Goal: Task Accomplishment & Management: Use online tool/utility

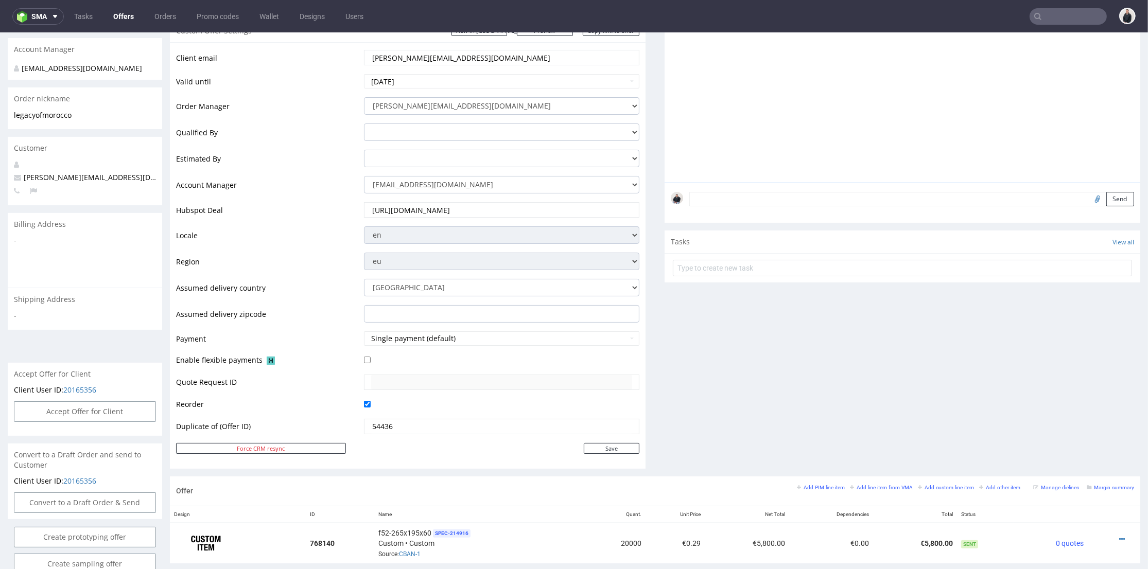
scroll to position [286, 0]
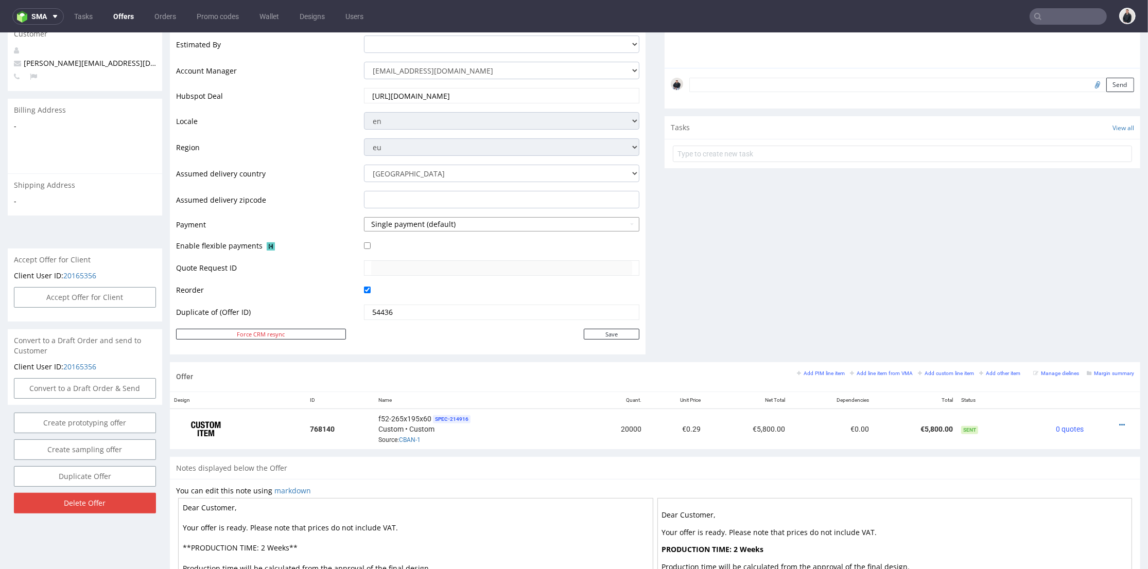
click at [464, 223] on button "Single payment (default)" at bounding box center [501, 224] width 275 height 14
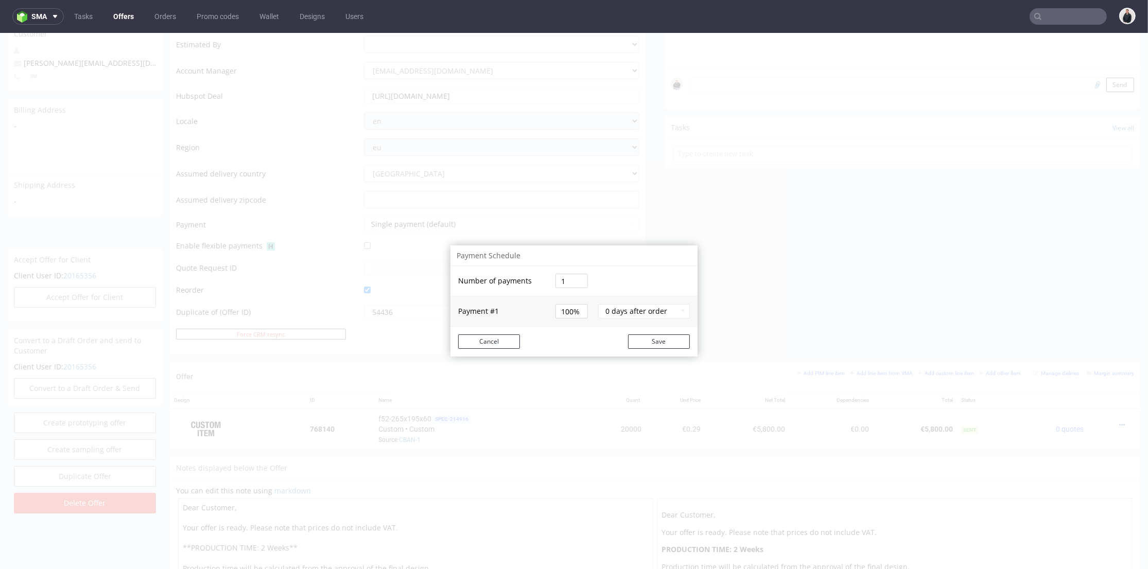
drag, startPoint x: 559, startPoint y: 280, endPoint x: 543, endPoint y: 282, distance: 16.0
click at [543, 282] on tr "Number of payments 1" at bounding box center [573, 281] width 247 height 30
type input "2"
click at [543, 297] on td "Payment # 1" at bounding box center [501, 311] width 102 height 30
drag, startPoint x: 563, startPoint y: 300, endPoint x: 552, endPoint y: 299, distance: 10.3
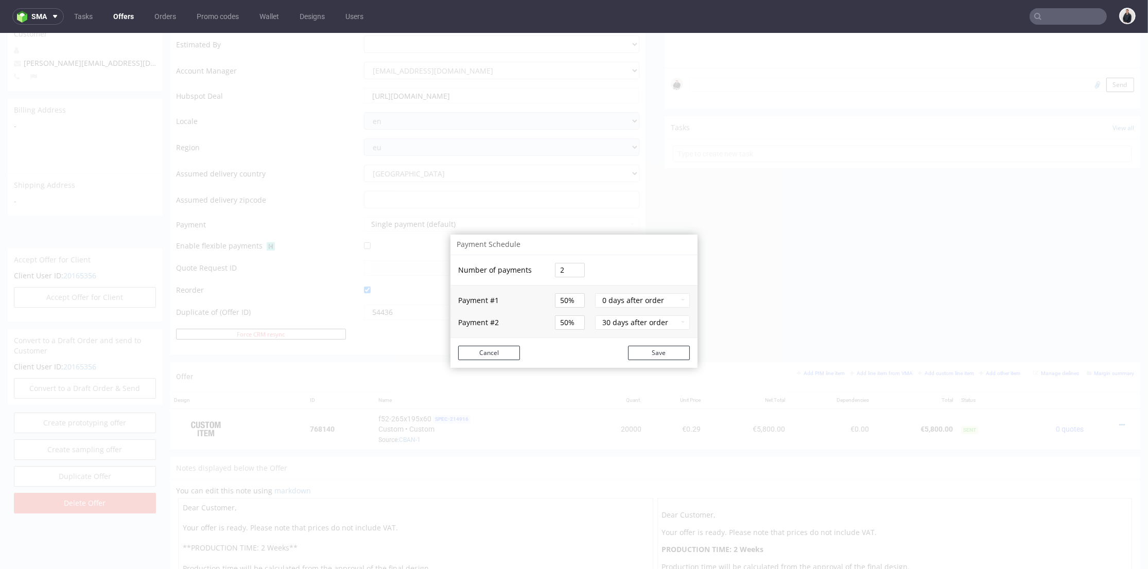
click at [555, 299] on input "50%" at bounding box center [570, 300] width 30 height 14
type input "35%"
type input "65%"
click at [560, 295] on input "35%" at bounding box center [570, 300] width 30 height 14
type input "36%"
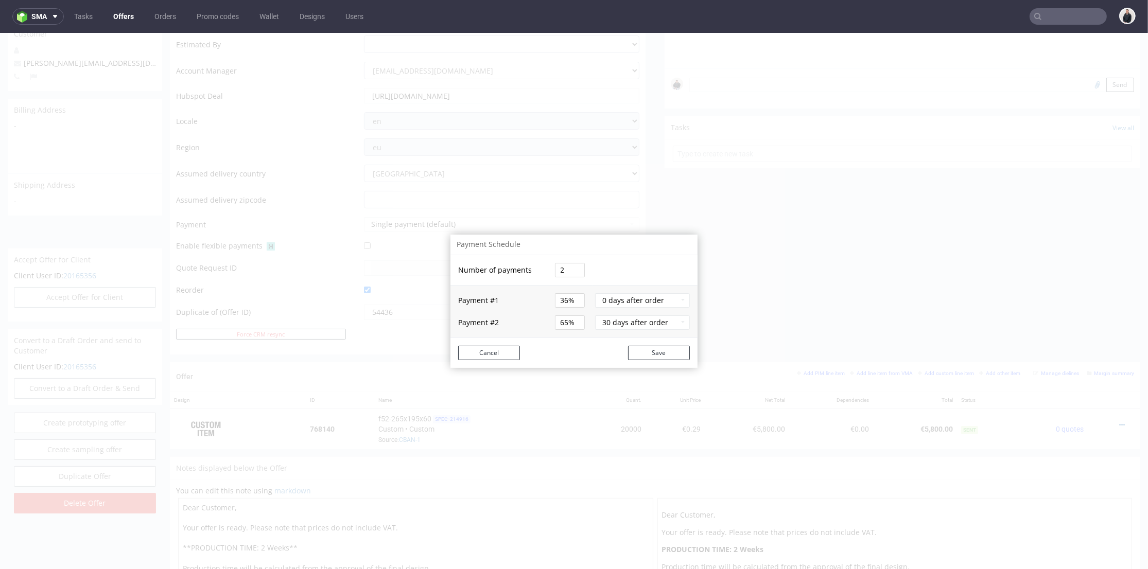
type input "64%"
click at [561, 323] on input "64%" at bounding box center [570, 322] width 30 height 14
click at [601, 338] on td "Save" at bounding box center [636, 353] width 124 height 30
click at [640, 299] on button "0 days after order" at bounding box center [642, 300] width 95 height 14
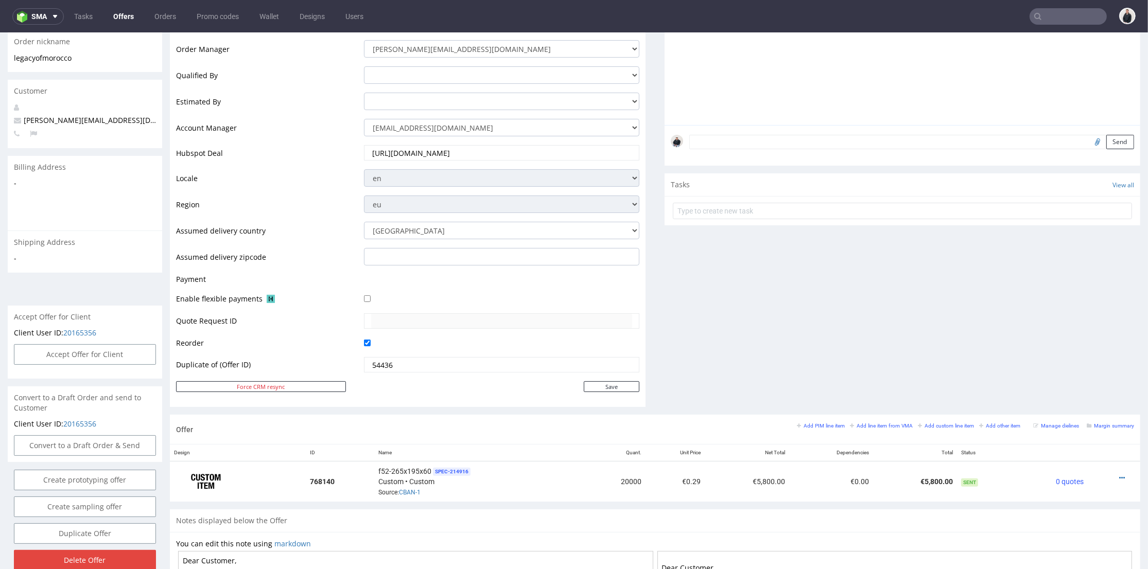
scroll to position [171, 0]
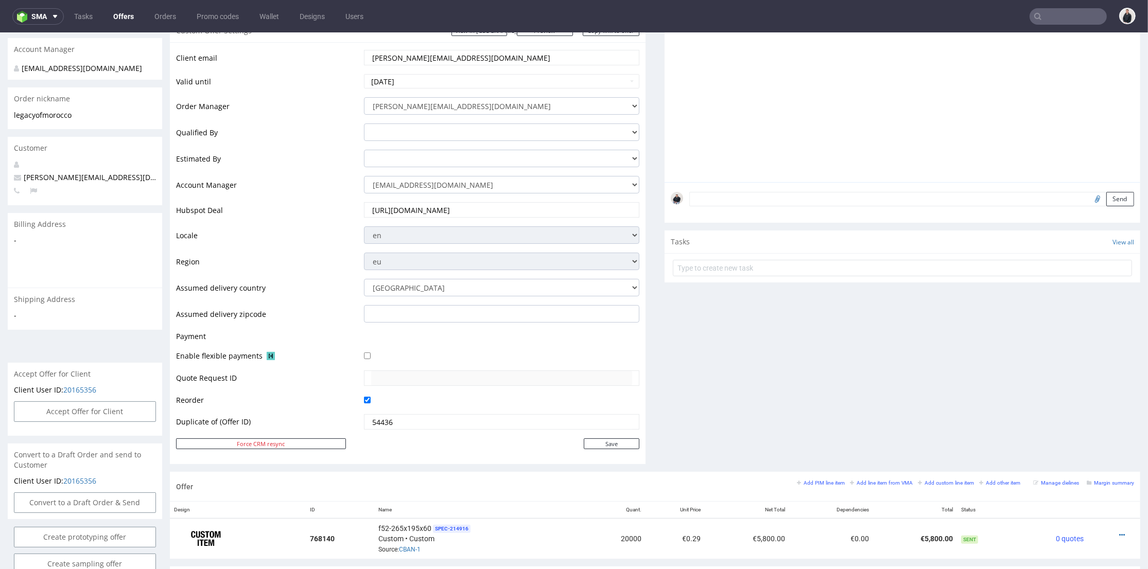
click at [420, 339] on td at bounding box center [500, 339] width 278 height 19
click at [386, 337] on td at bounding box center [500, 339] width 278 height 19
click at [412, 360] on div at bounding box center [501, 355] width 275 height 11
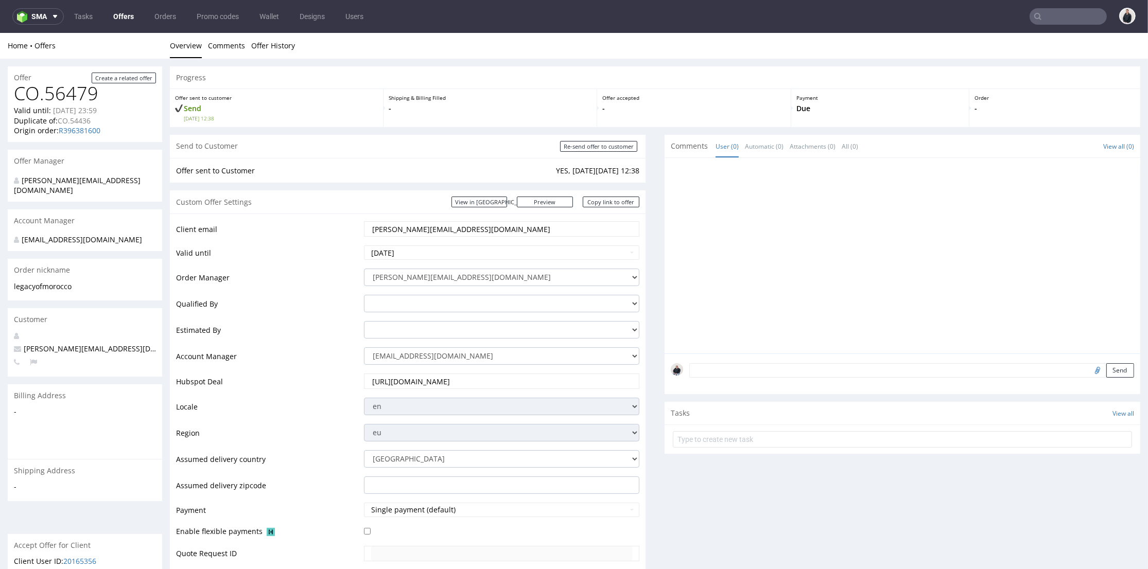
scroll to position [286, 0]
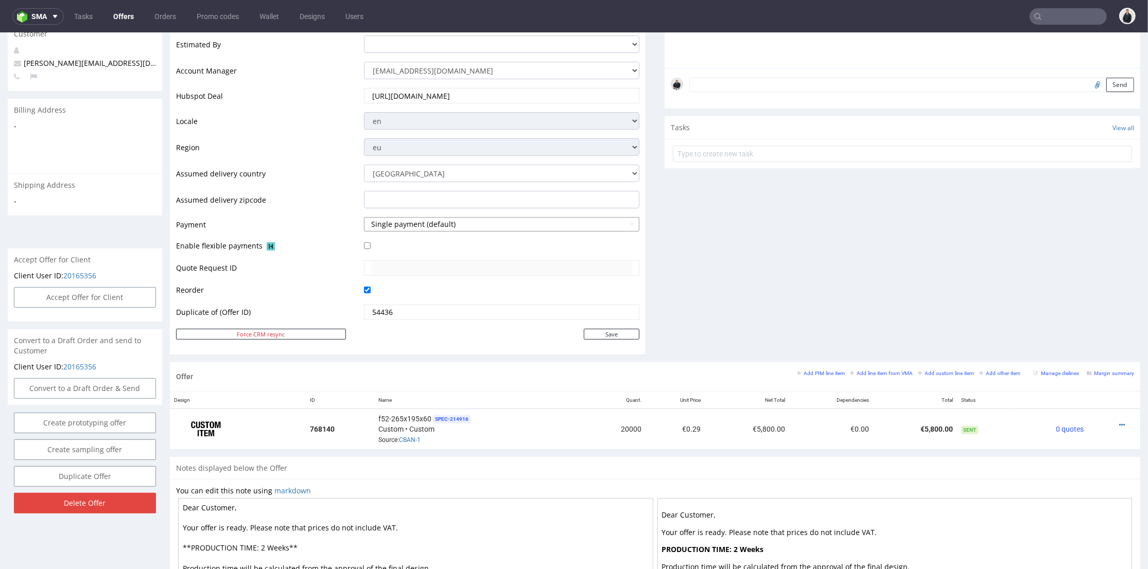
click at [423, 230] on button "Single payment (default)" at bounding box center [501, 224] width 275 height 14
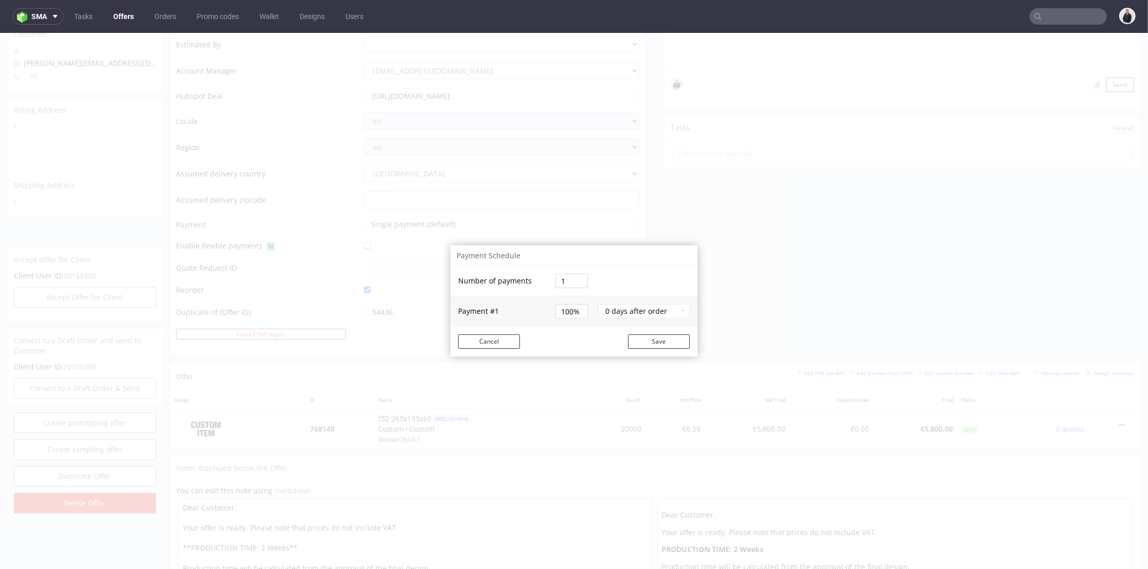
drag, startPoint x: 555, startPoint y: 279, endPoint x: 541, endPoint y: 280, distance: 13.4
click at [541, 280] on tr "Number of payments 1" at bounding box center [573, 281] width 247 height 30
type input "2"
click at [564, 311] on tbody "Number of payments 2 Payment # 1 50% 0 days after order" at bounding box center [573, 296] width 247 height 60
click at [560, 298] on input "50%" at bounding box center [570, 300] width 30 height 14
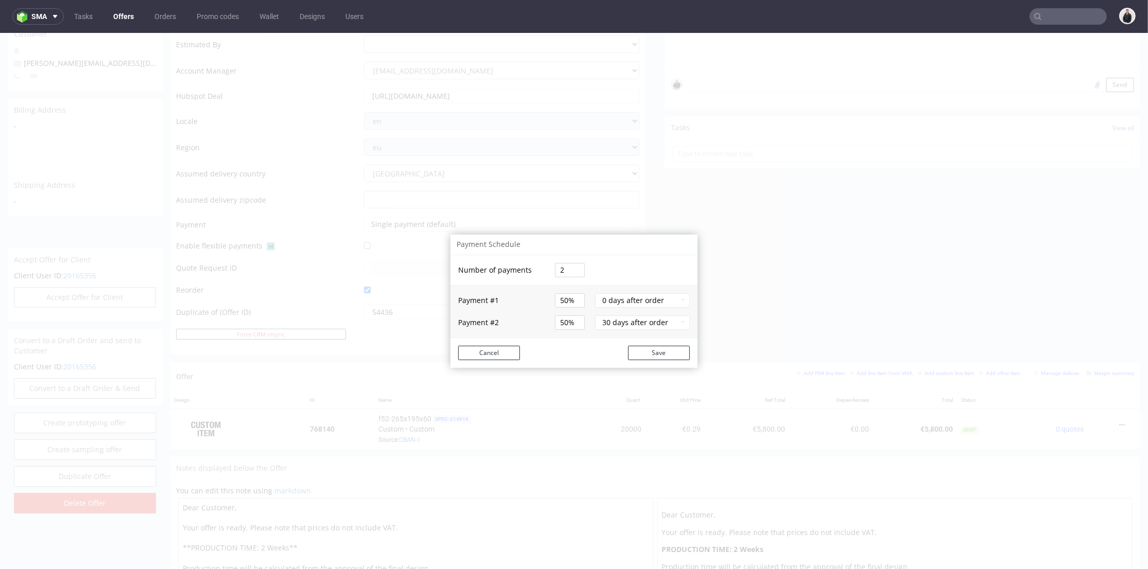
drag, startPoint x: 562, startPoint y: 298, endPoint x: 554, endPoint y: 296, distance: 8.4
click at [545, 296] on tr "Payment # 1 50% 0 days after order" at bounding box center [573, 296] width 247 height 23
type input "36%"
type input "64%"
click at [592, 307] on td "0 days after order" at bounding box center [644, 296] width 105 height 23
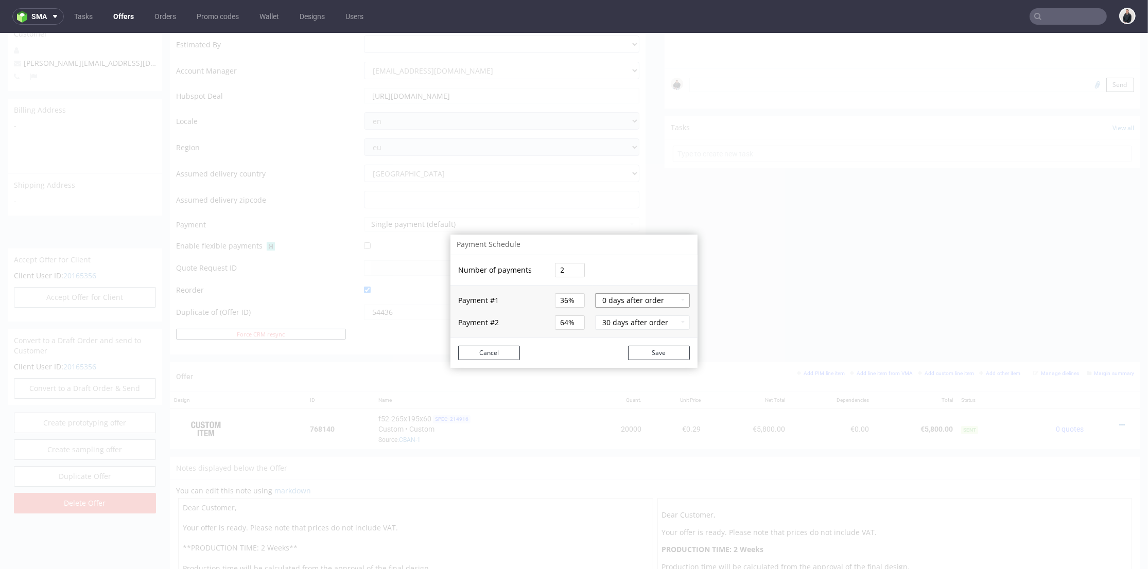
click at [626, 299] on button "0 days after order" at bounding box center [642, 300] width 95 height 14
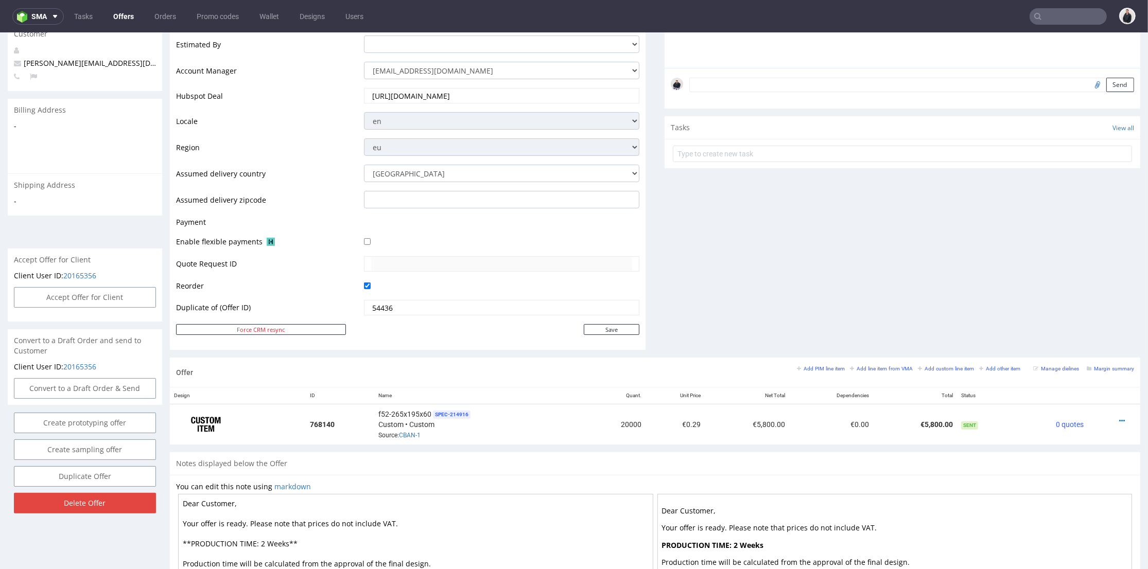
click at [655, 293] on div "Progress Offer sent to customer Send Tue 12 Aug 12:38 Shipping & Billing Filled…" at bounding box center [655, 241] width 970 height 920
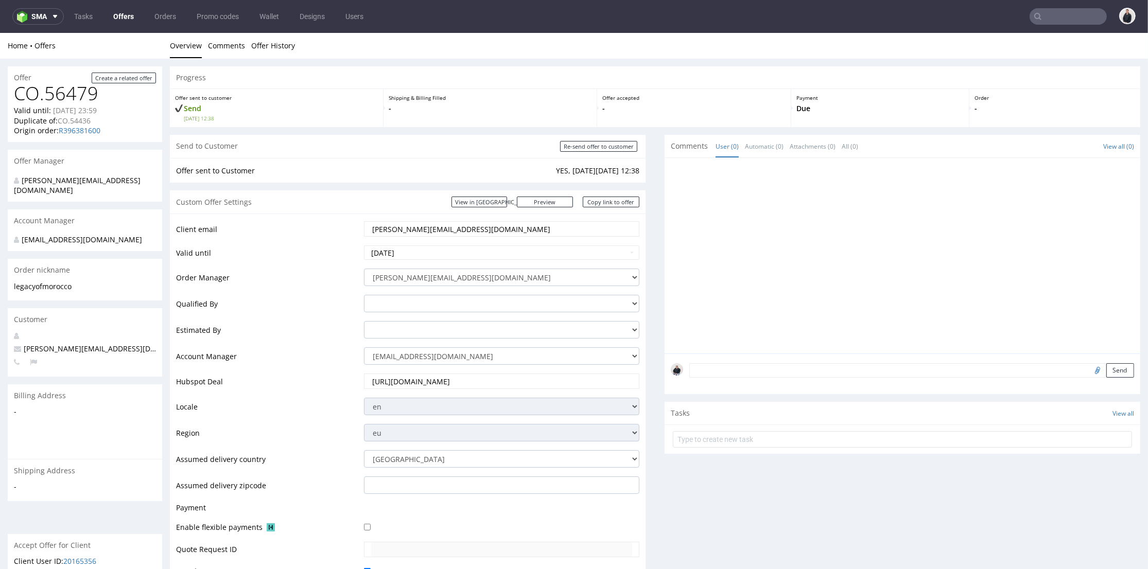
scroll to position [429, 0]
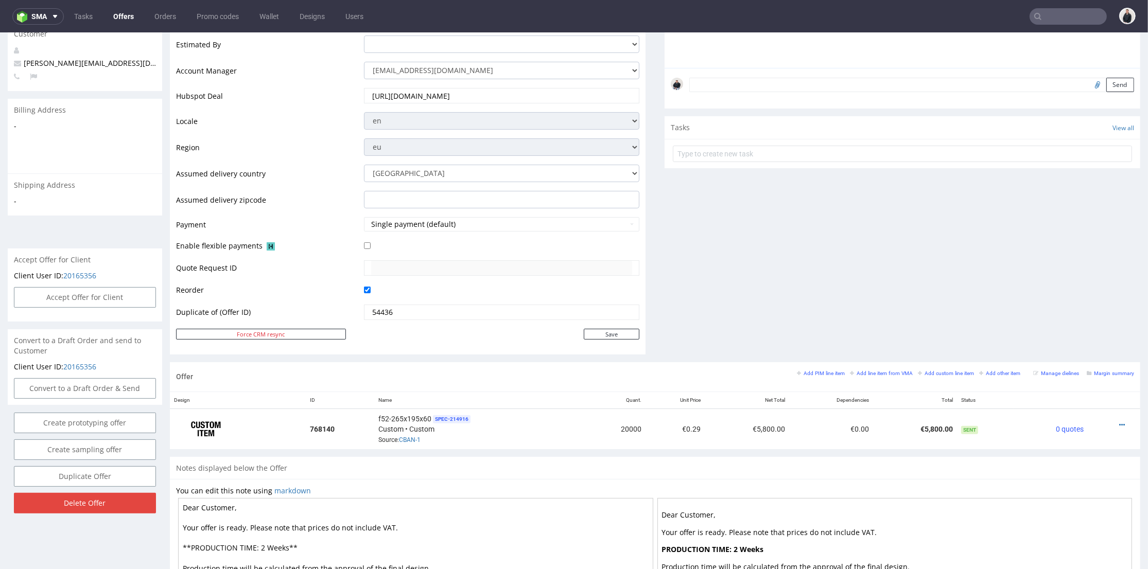
scroll to position [343, 0]
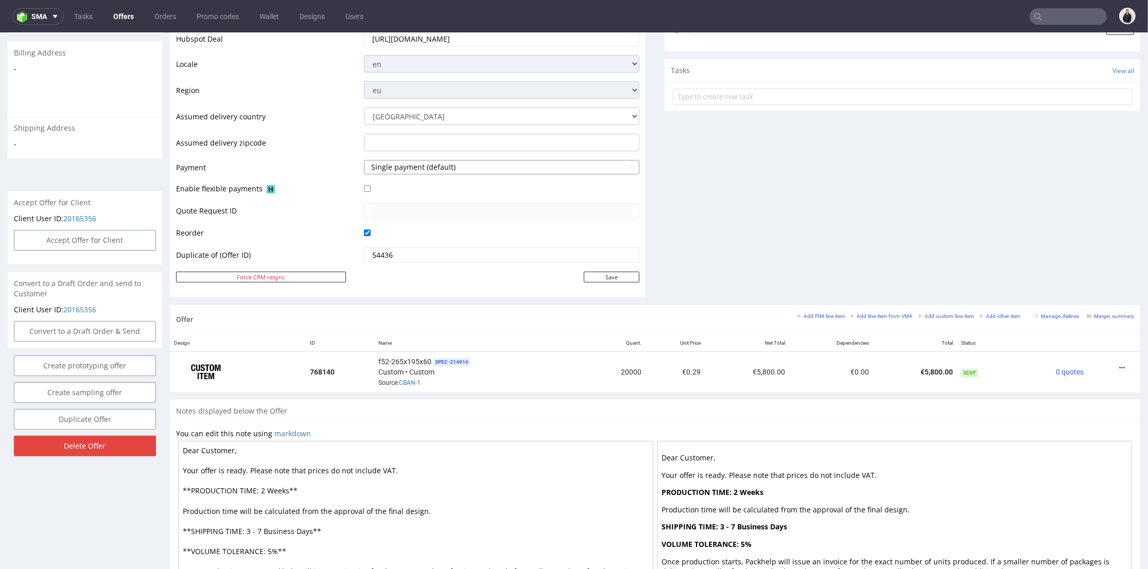
click at [379, 167] on button "Single payment (default)" at bounding box center [501, 167] width 275 height 14
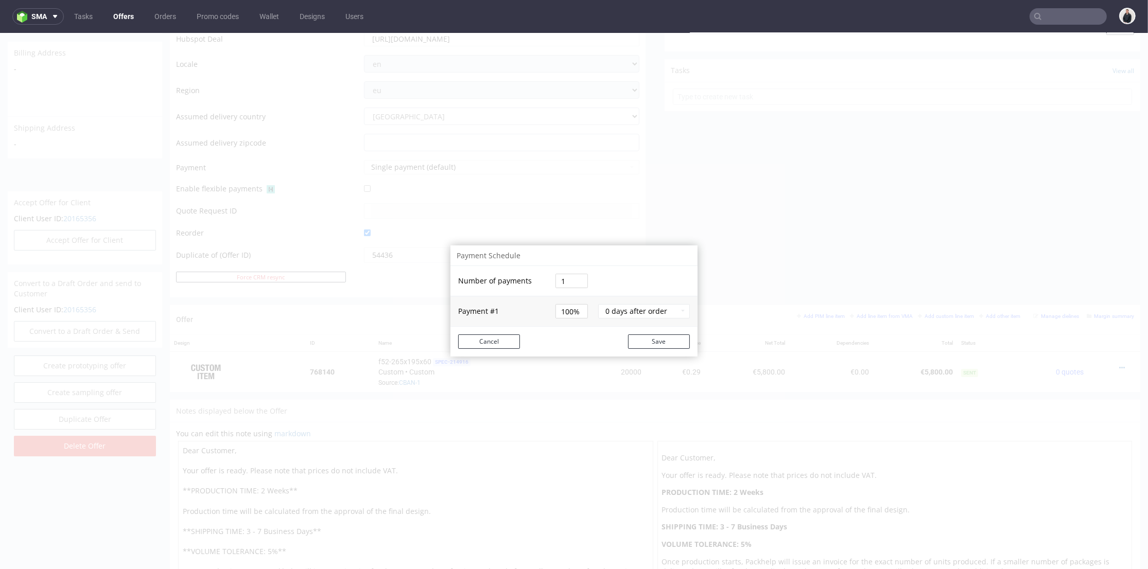
drag, startPoint x: 561, startPoint y: 282, endPoint x: 545, endPoint y: 279, distance: 16.7
click at [545, 279] on tr "Number of payments 1" at bounding box center [573, 281] width 247 height 30
type input "2"
click at [564, 309] on tbody "Number of payments 2 Payment # 1 50% 0 days after order" at bounding box center [573, 296] width 247 height 60
drag, startPoint x: 563, startPoint y: 297, endPoint x: 555, endPoint y: 297, distance: 7.7
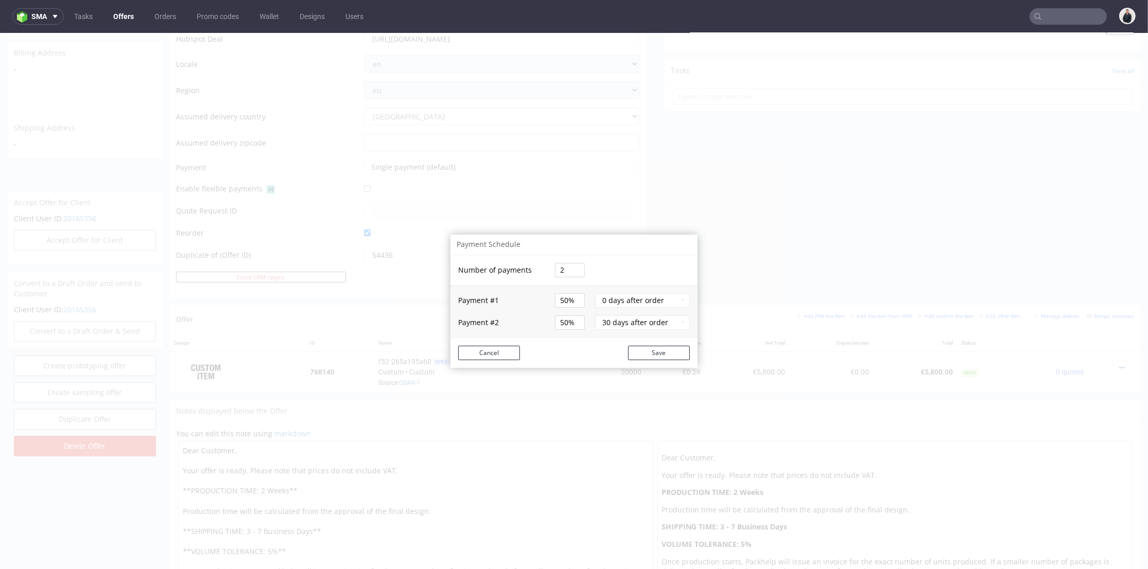
click at [555, 297] on input "50%" at bounding box center [570, 300] width 30 height 14
type input "36%"
type input "64%"
click at [681, 300] on button "0 days after order" at bounding box center [642, 300] width 95 height 14
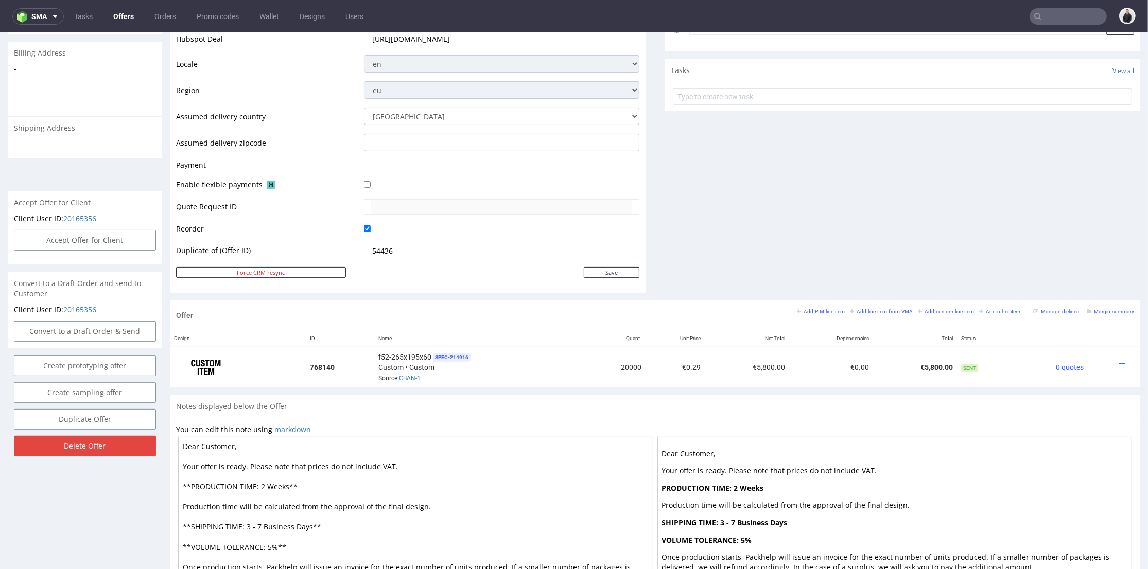
scroll to position [429, 0]
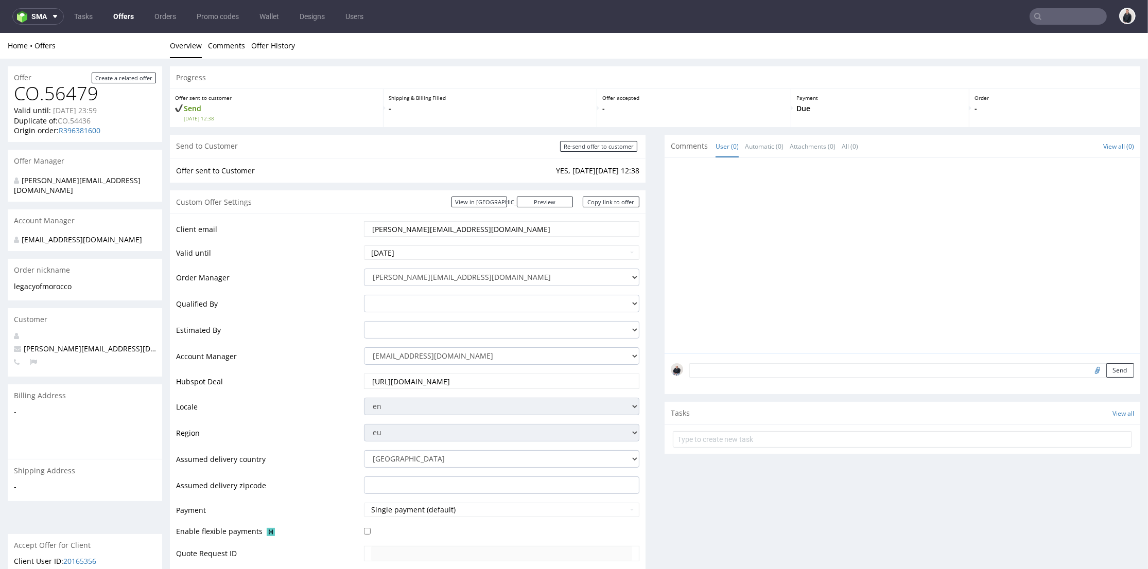
scroll to position [114, 0]
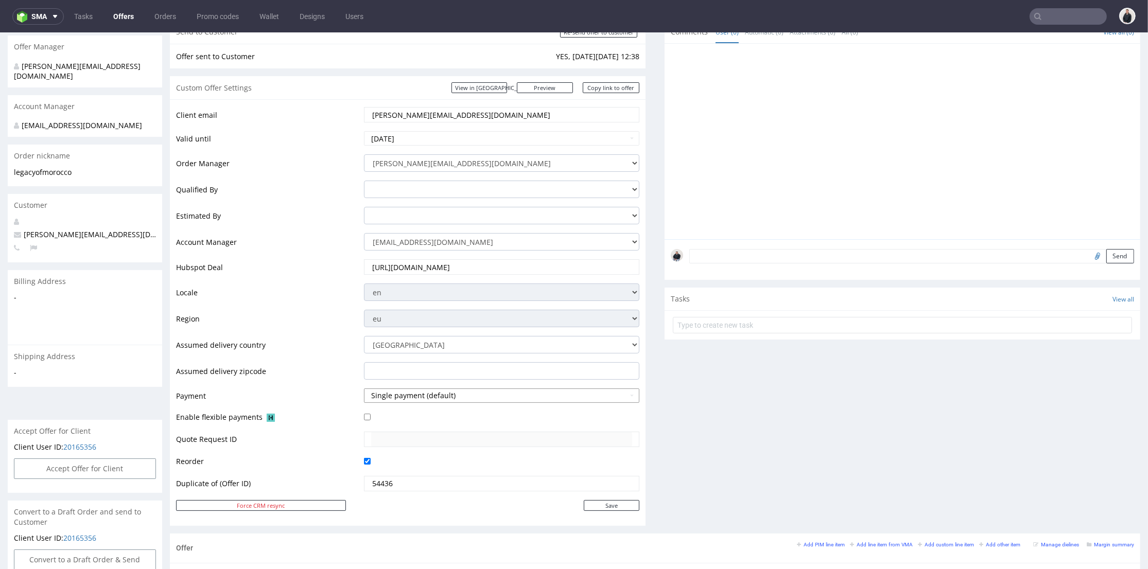
click at [395, 393] on button "Single payment (default)" at bounding box center [501, 396] width 275 height 14
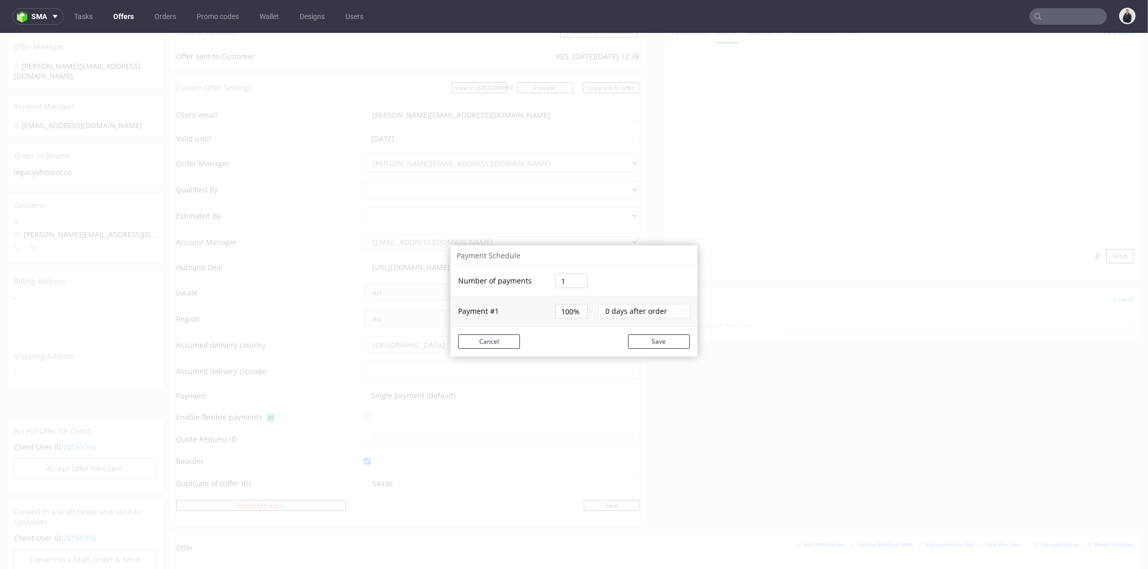
drag, startPoint x: 568, startPoint y: 285, endPoint x: 549, endPoint y: 283, distance: 19.1
click at [553, 283] on td "1" at bounding box center [574, 281] width 43 height 30
type input "2"
drag, startPoint x: 567, startPoint y: 308, endPoint x: 552, endPoint y: 310, distance: 15.1
click at [552, 310] on tbody "Number of payments 2 Payment # 1 50% 0 days after order Payment # 2 50% 30 days…" at bounding box center [573, 296] width 247 height 82
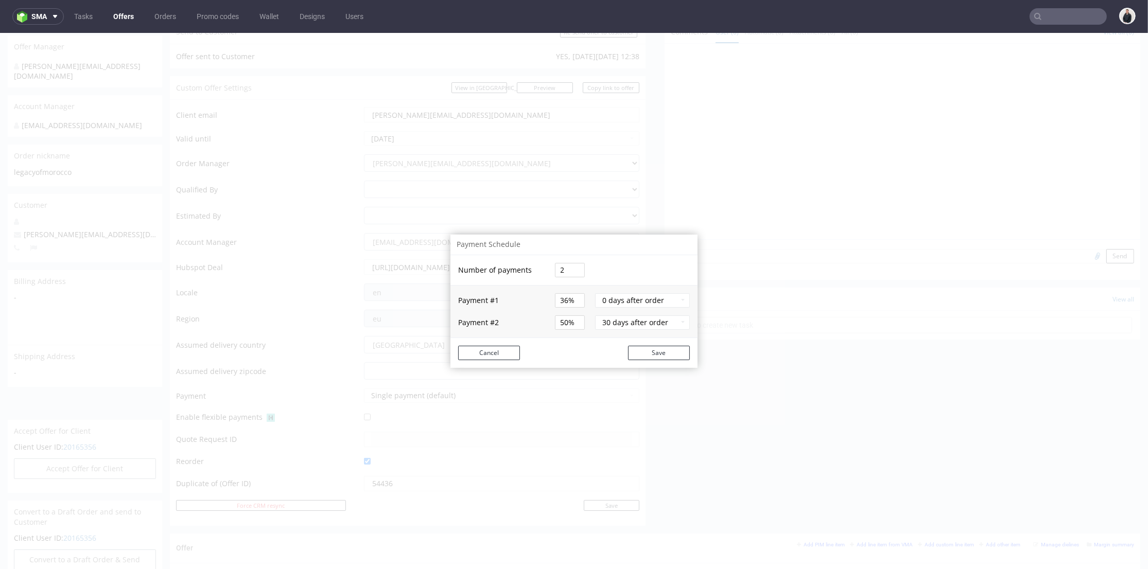
type input "36%"
type input "64%"
click at [588, 315] on td "64%" at bounding box center [572, 323] width 40 height 30
click at [647, 350] on button "Save" at bounding box center [659, 353] width 62 height 14
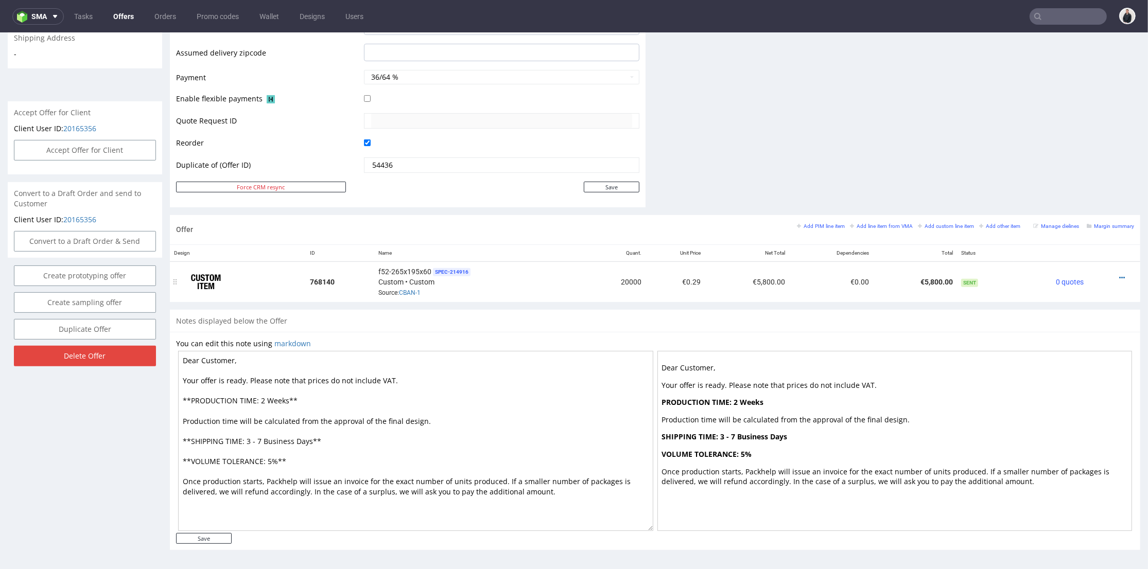
scroll to position [261, 0]
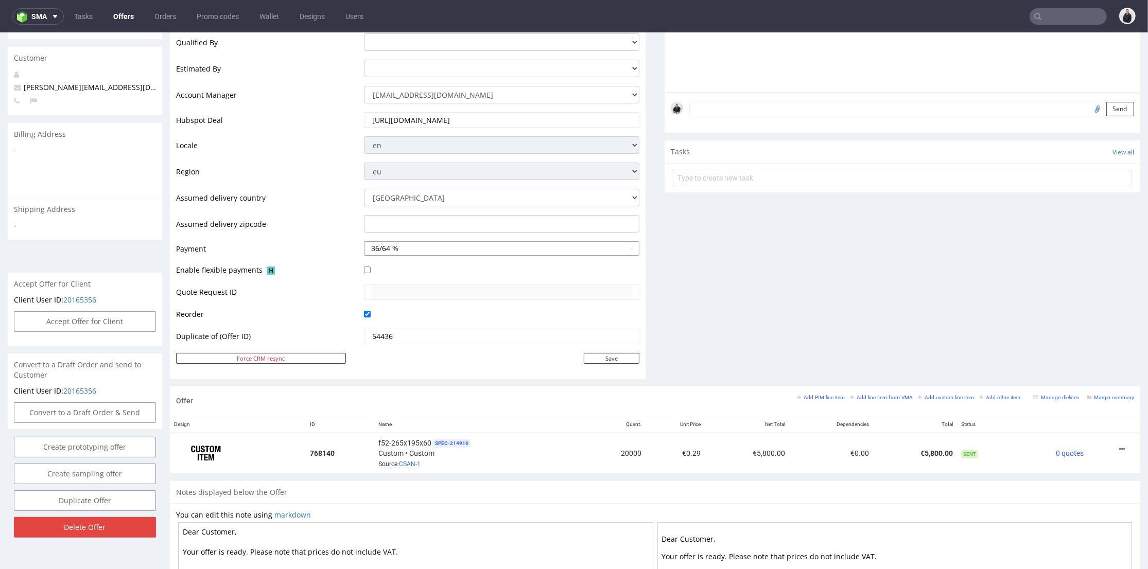
click at [471, 248] on button "36/64 %" at bounding box center [501, 248] width 275 height 14
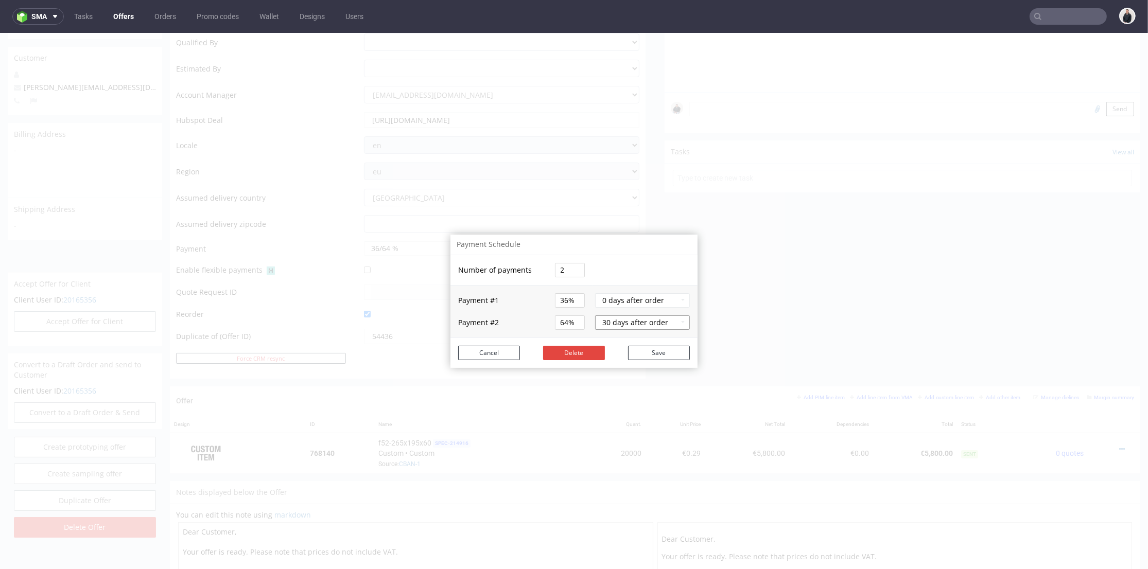
click at [617, 320] on button "30 days after order" at bounding box center [642, 322] width 95 height 14
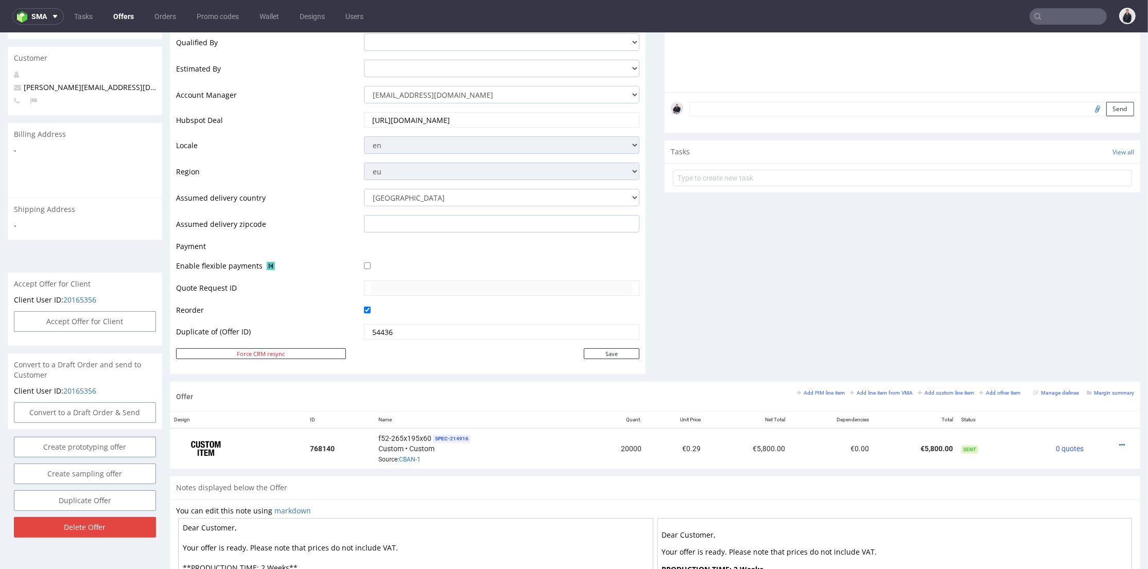
click at [267, 267] on img at bounding box center [271, 266] width 8 height 8
click at [364, 283] on div at bounding box center [501, 287] width 275 height 15
click at [367, 244] on td at bounding box center [500, 249] width 278 height 19
click at [607, 343] on td "54436" at bounding box center [500, 335] width 278 height 24
click at [605, 350] on input "Save" at bounding box center [612, 353] width 56 height 11
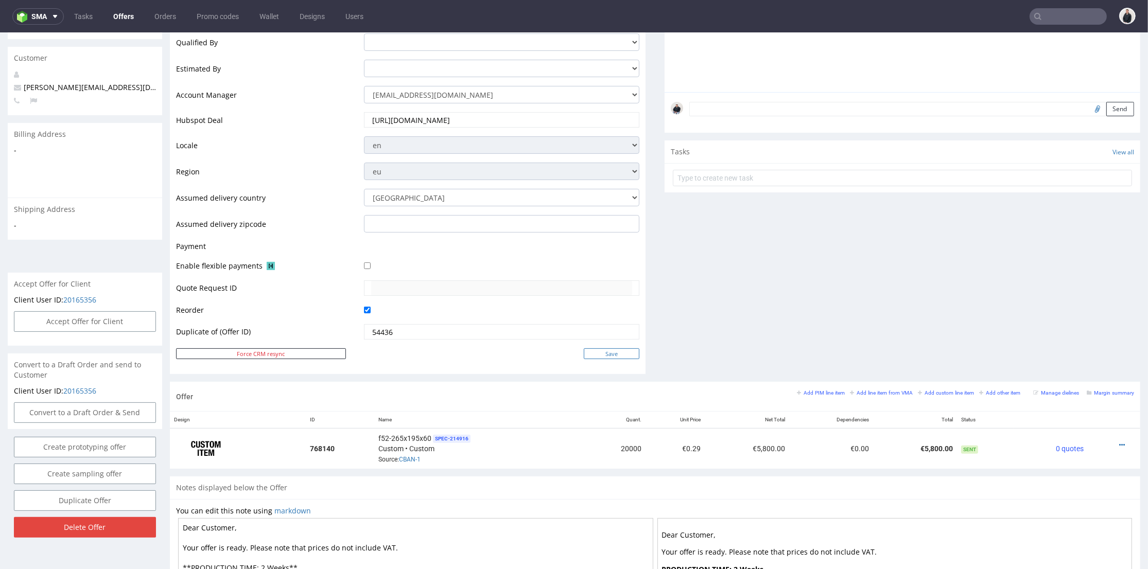
type input "In progress..."
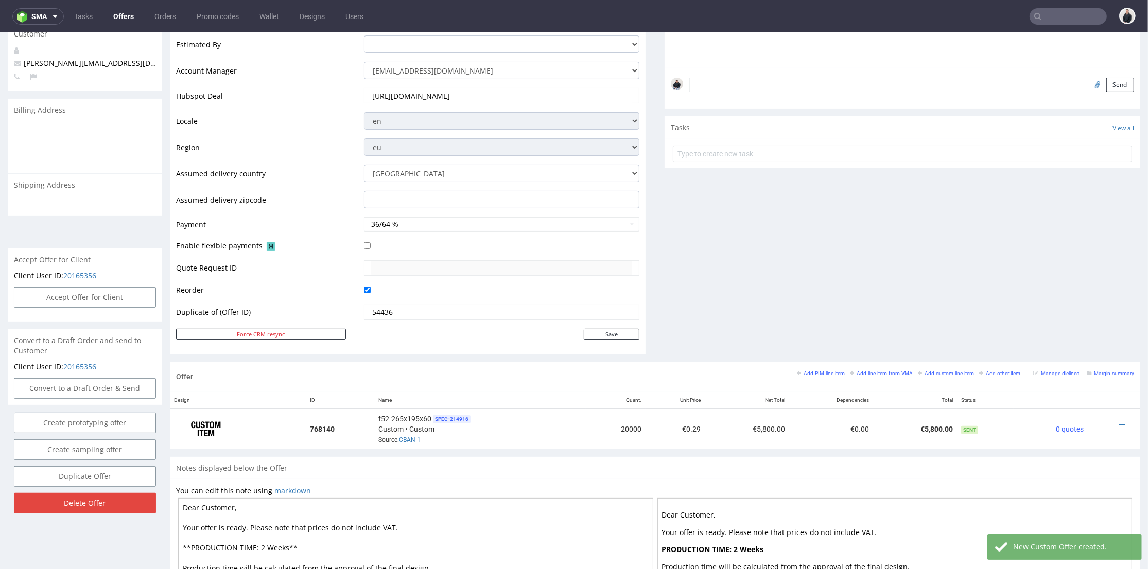
scroll to position [171, 0]
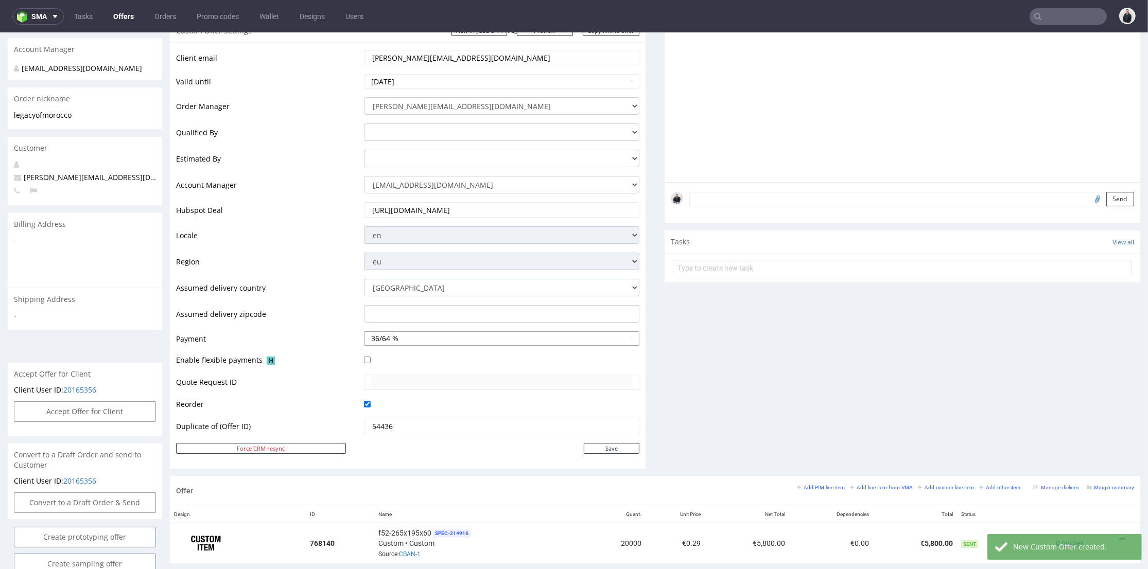
click at [452, 344] on button "36/64 %" at bounding box center [501, 338] width 275 height 14
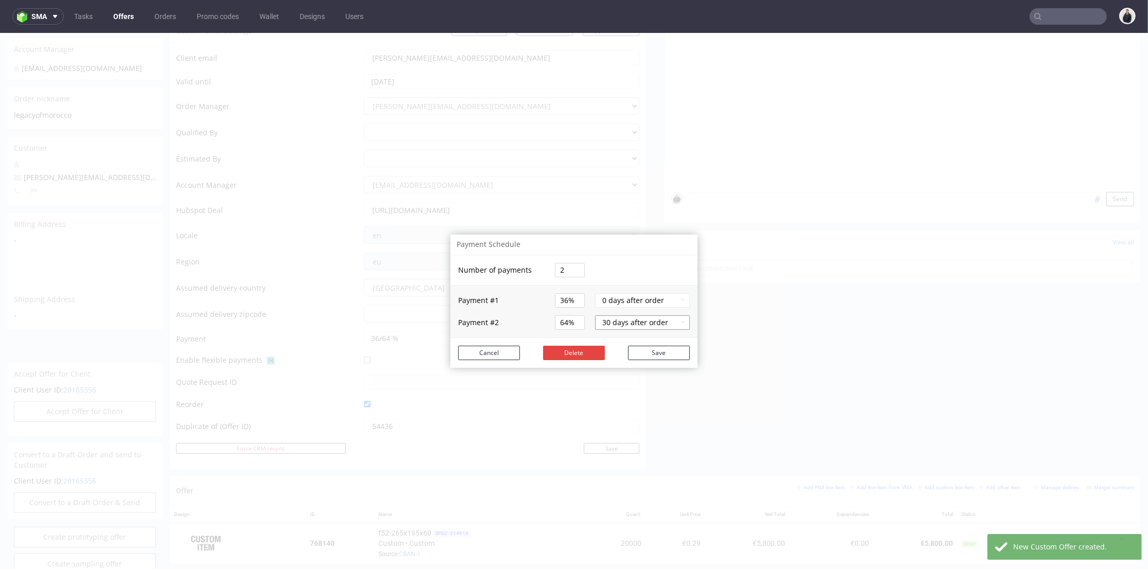
click at [672, 324] on button "30 days after order" at bounding box center [642, 322] width 95 height 14
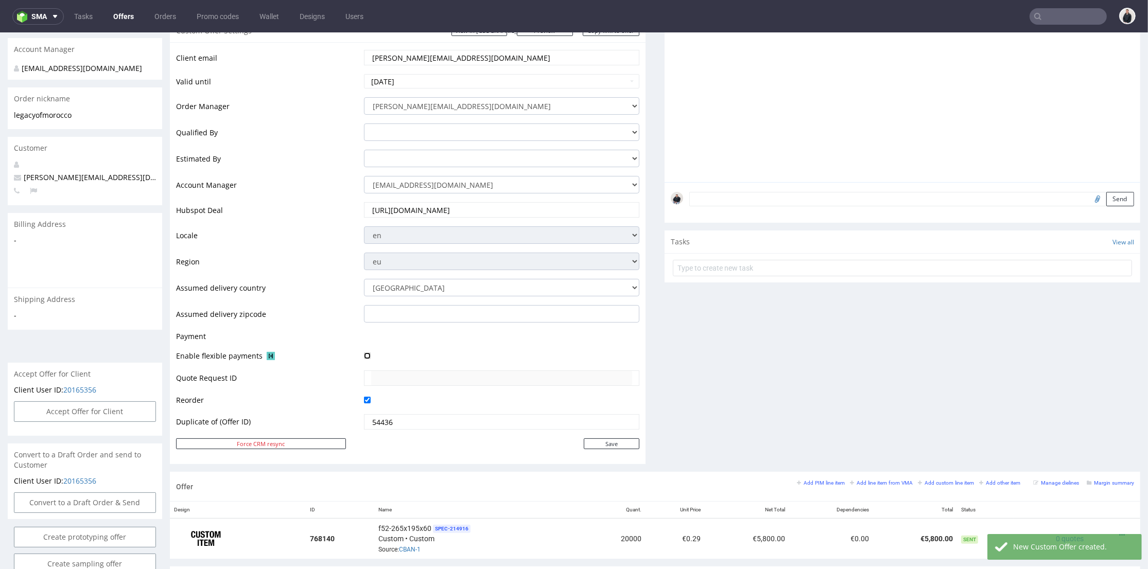
click at [364, 354] on input "checkbox" at bounding box center [367, 356] width 7 height 7
click at [364, 358] on input "checkbox" at bounding box center [367, 356] width 7 height 7
checkbox input "false"
click at [600, 444] on input "Save" at bounding box center [612, 443] width 56 height 11
type input "In progress..."
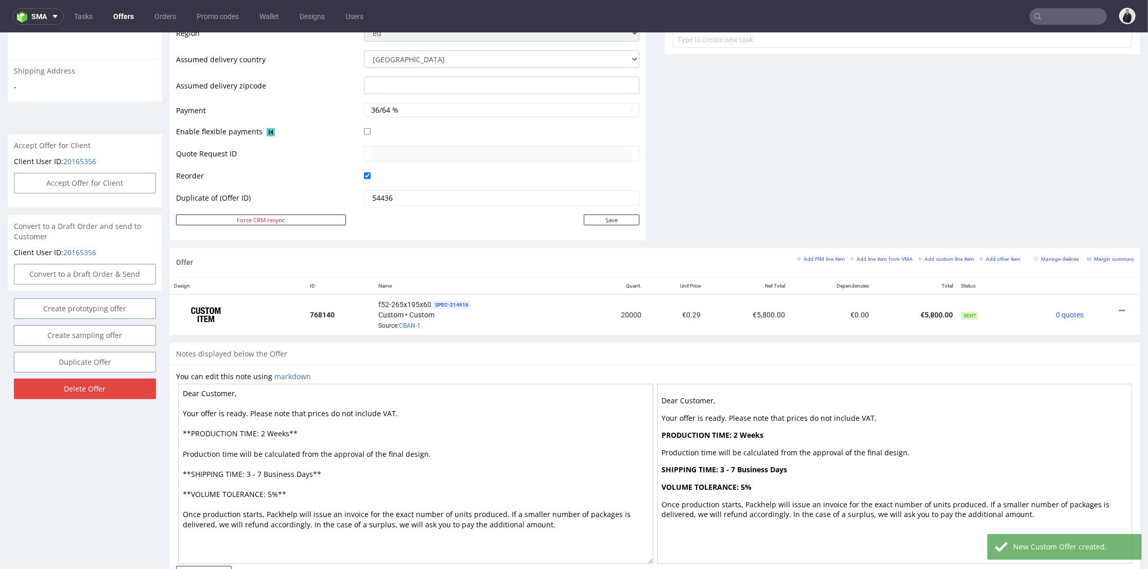
scroll to position [229, 0]
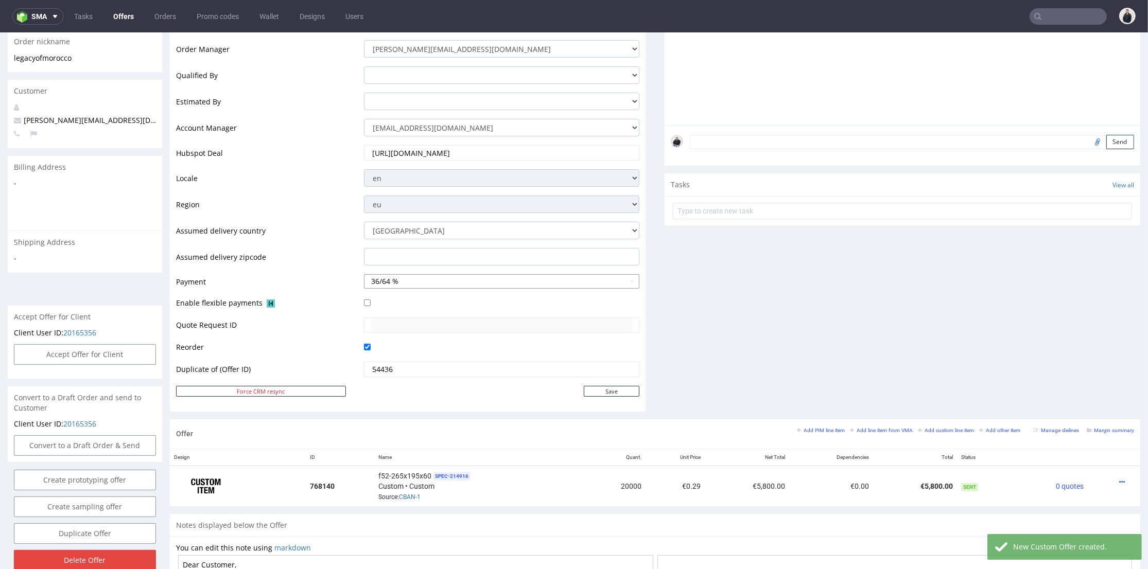
click at [612, 279] on button "36/64 %" at bounding box center [501, 281] width 275 height 14
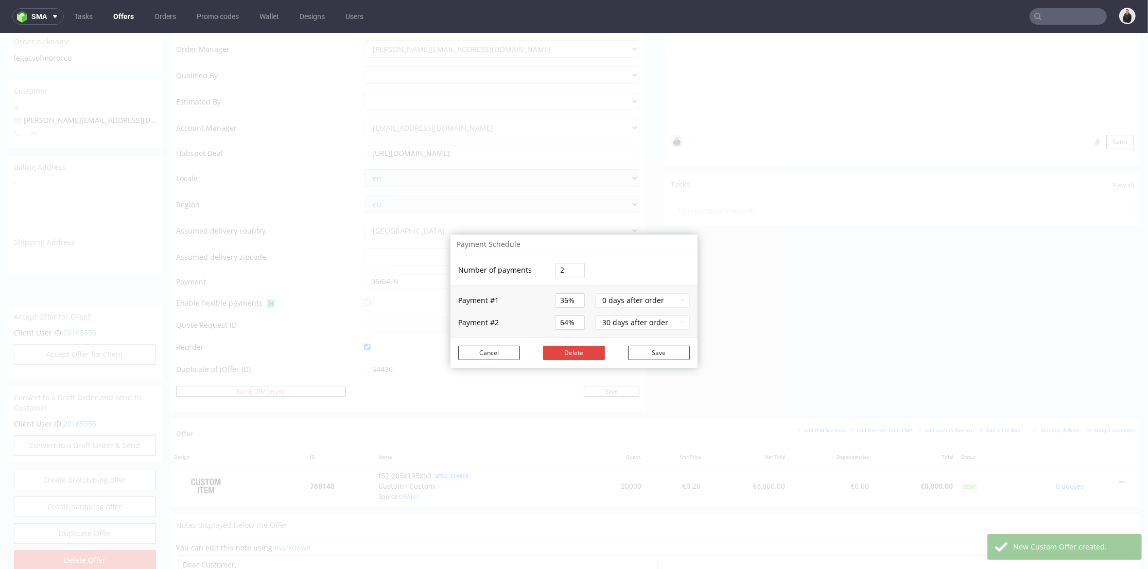
click at [592, 322] on td "30 days after order" at bounding box center [644, 323] width 105 height 30
click at [595, 322] on button "30 days after order" at bounding box center [642, 322] width 95 height 14
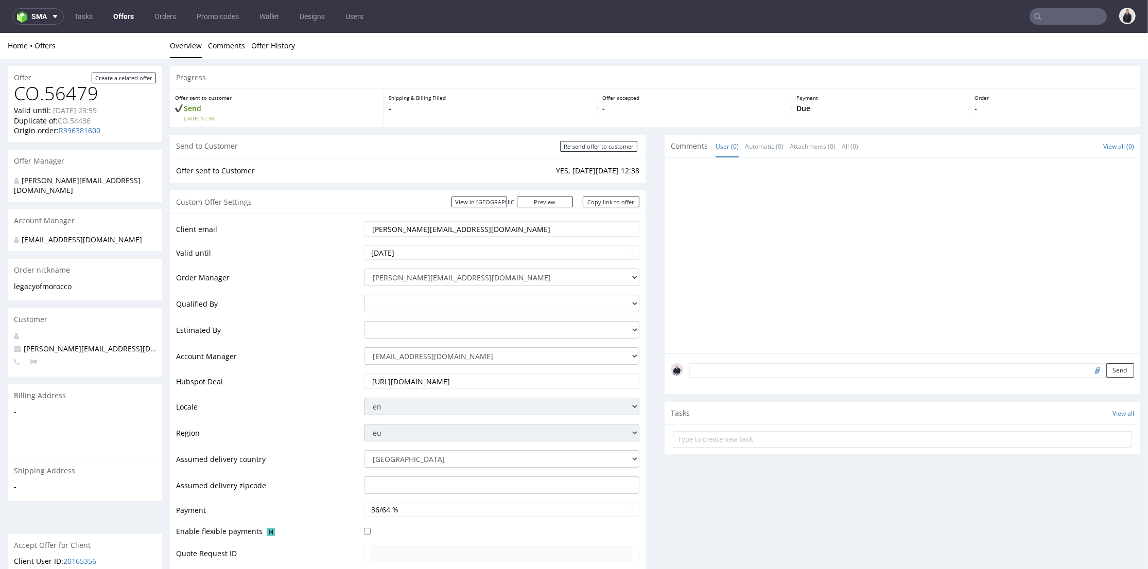
click at [762, 239] on div at bounding box center [905, 258] width 469 height 189
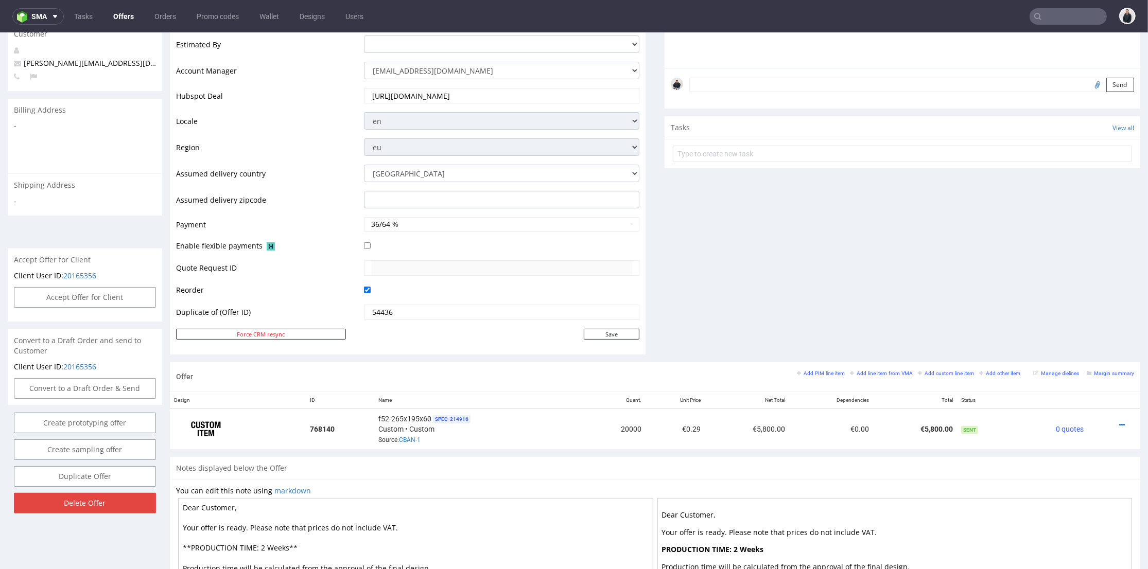
scroll to position [229, 0]
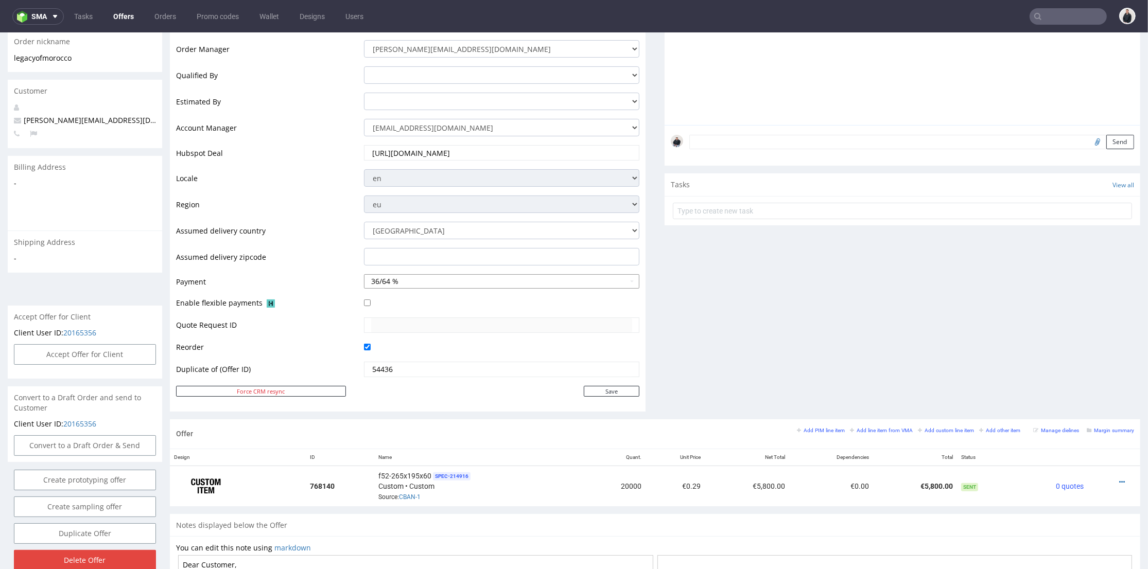
click at [521, 279] on button "36/64 %" at bounding box center [501, 281] width 275 height 14
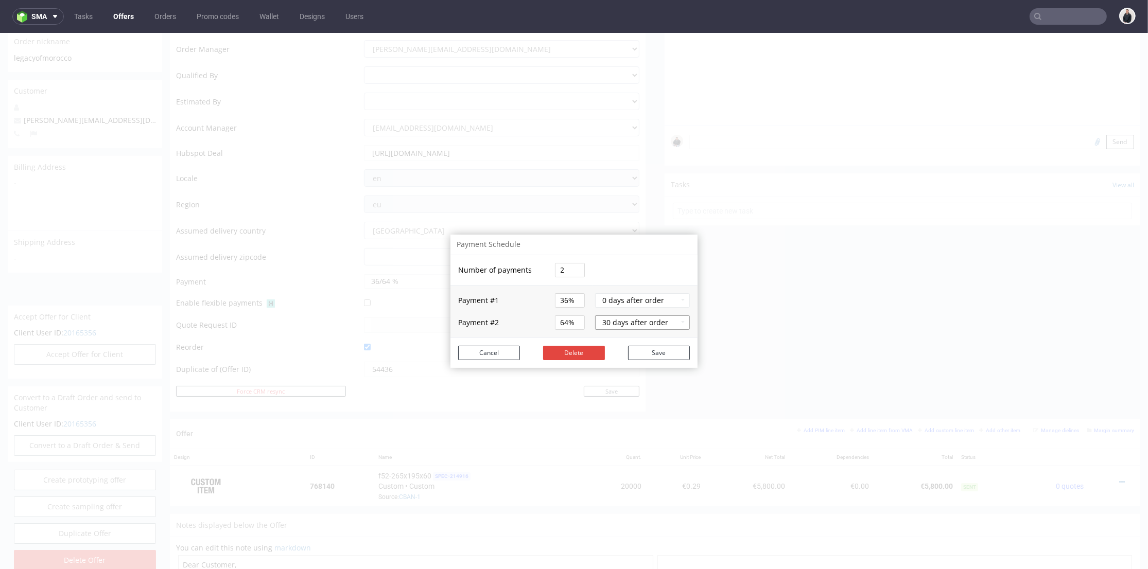
click at [672, 327] on button "30 days after order" at bounding box center [642, 322] width 95 height 14
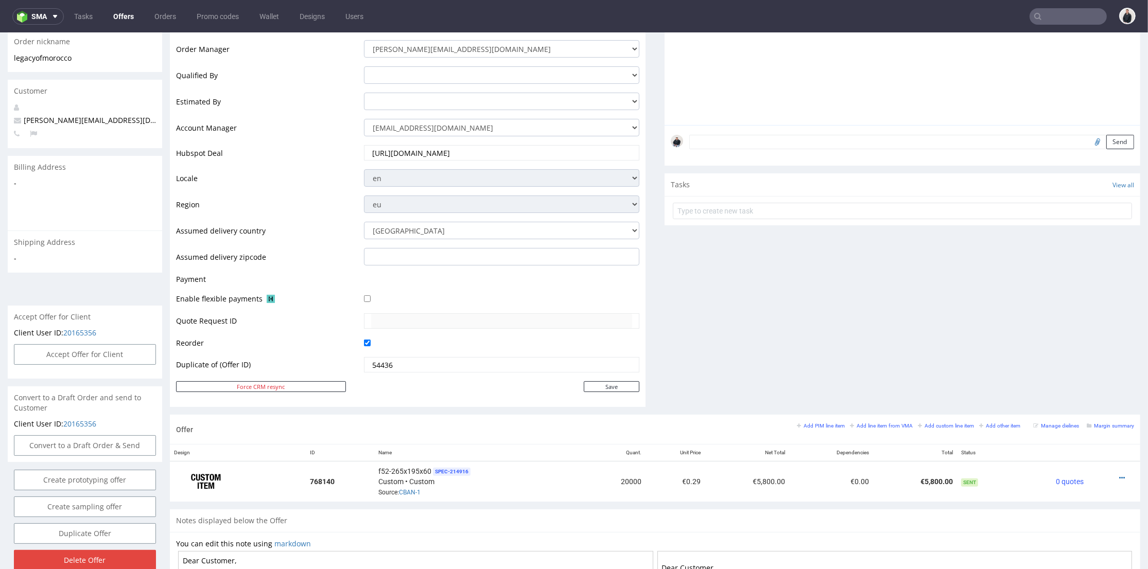
click at [459, 298] on div at bounding box center [501, 298] width 275 height 11
click at [461, 285] on td at bounding box center [500, 282] width 278 height 19
click at [463, 278] on td at bounding box center [500, 282] width 278 height 19
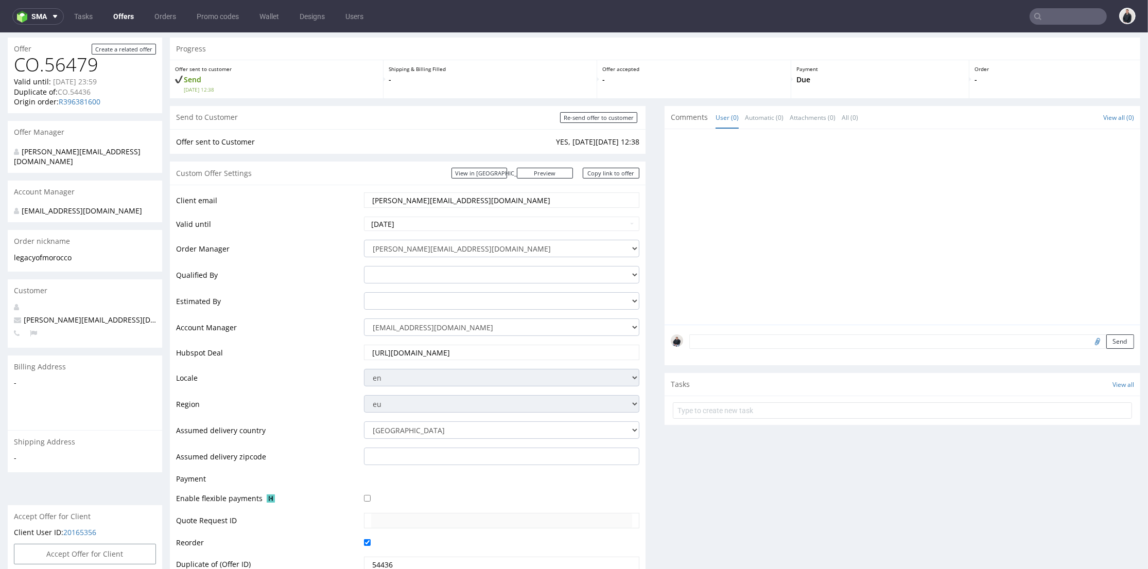
scroll to position [0, 0]
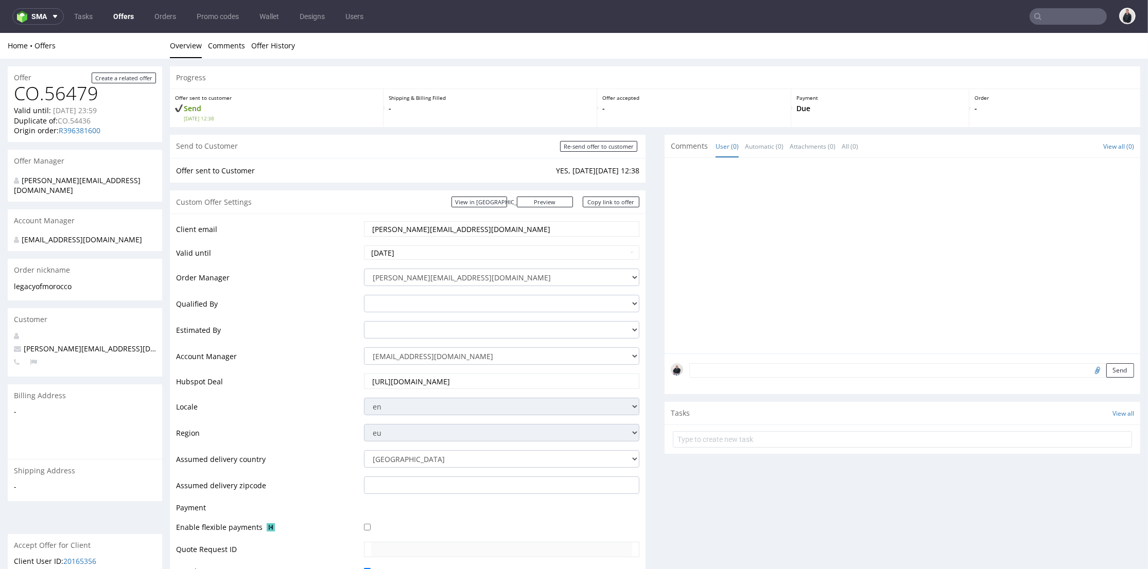
click at [671, 282] on div at bounding box center [905, 258] width 469 height 189
click at [610, 148] on input "Re-send offer to customer" at bounding box center [598, 146] width 77 height 11
type input "In progress..."
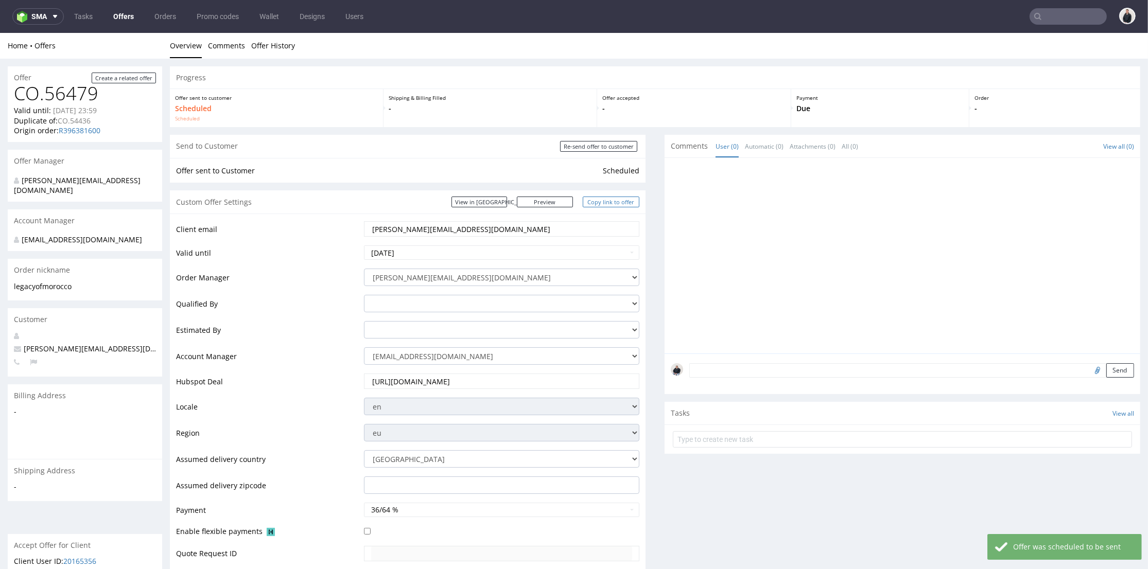
click at [607, 204] on link "Copy link to offer" at bounding box center [611, 202] width 57 height 11
click at [616, 200] on link "Copy link to offer" at bounding box center [611, 202] width 57 height 11
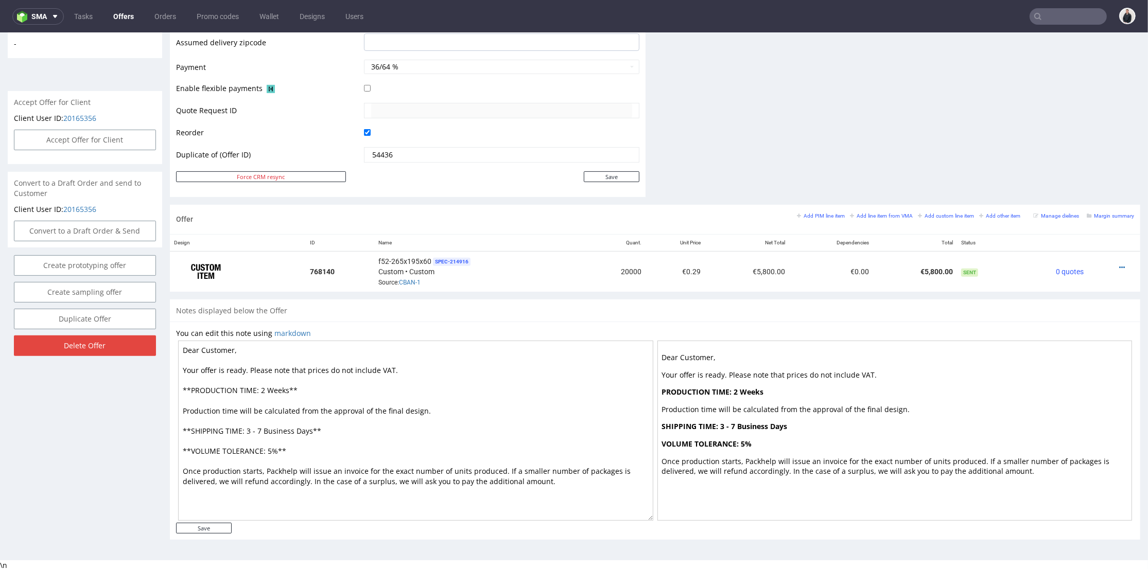
scroll to position [272, 0]
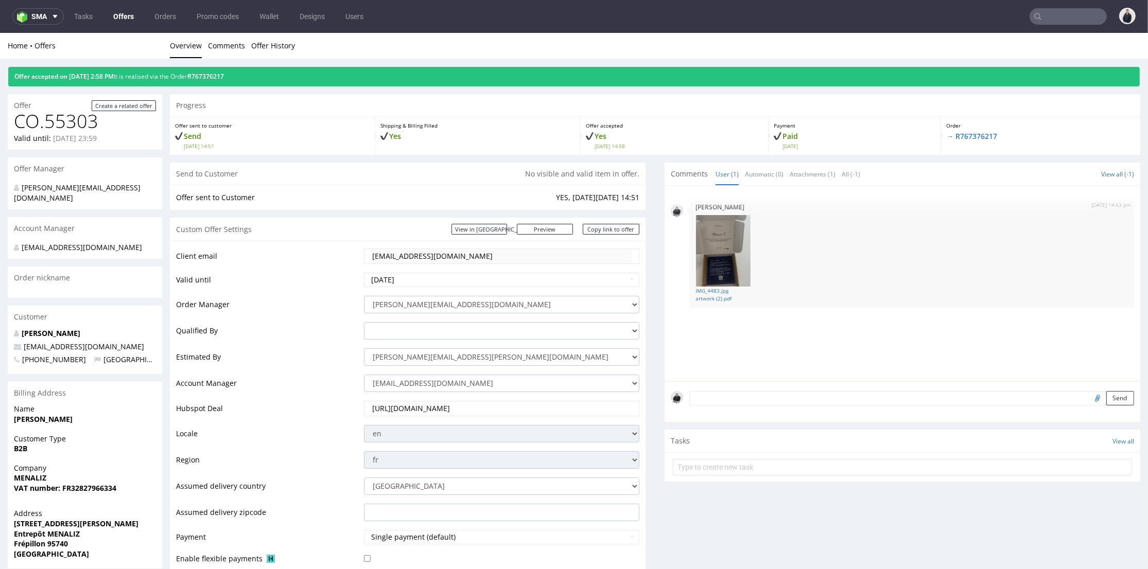
click at [1047, 11] on input "text" at bounding box center [1067, 16] width 77 height 16
paste input "[DOMAIN_NAME]"
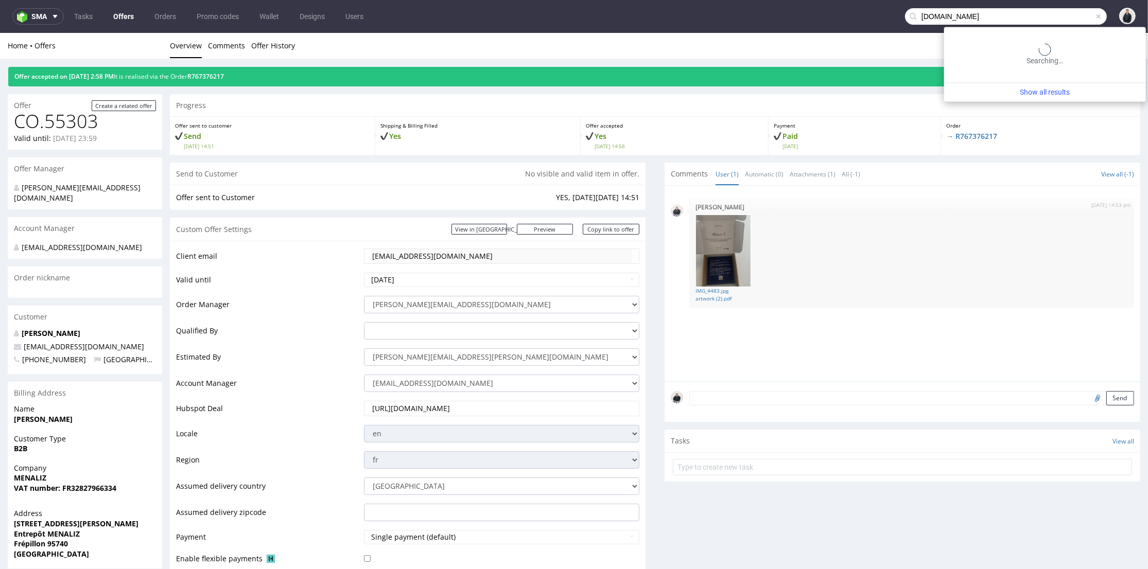
type input "[DOMAIN_NAME]"
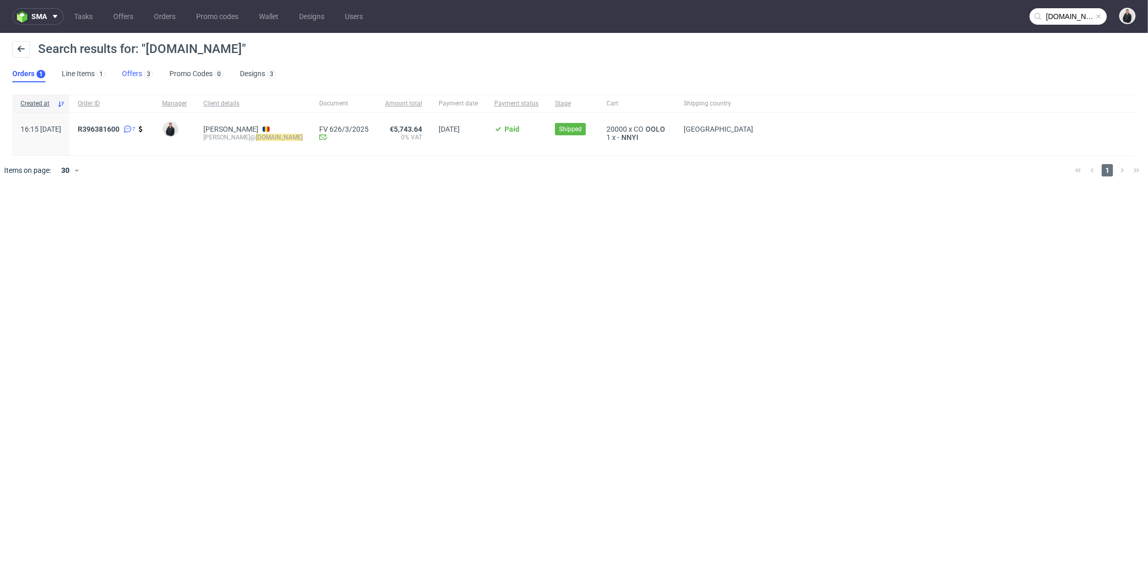
click at [143, 74] on div "3" at bounding box center [147, 73] width 11 height 10
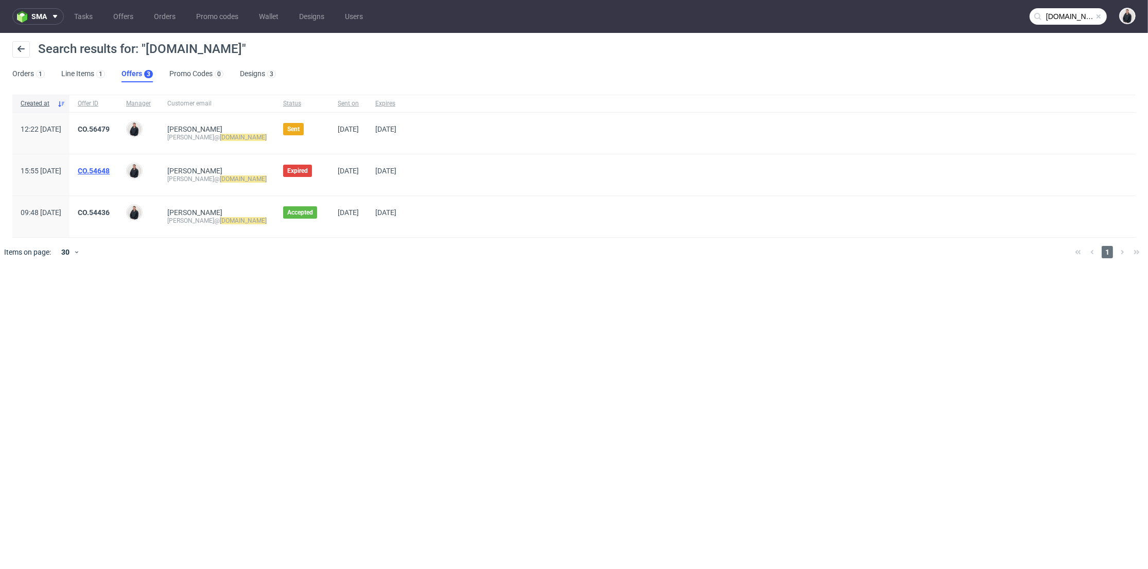
click at [110, 172] on span "CO.54648" at bounding box center [94, 175] width 32 height 16
click at [110, 170] on link "CO.54648" at bounding box center [94, 171] width 32 height 8
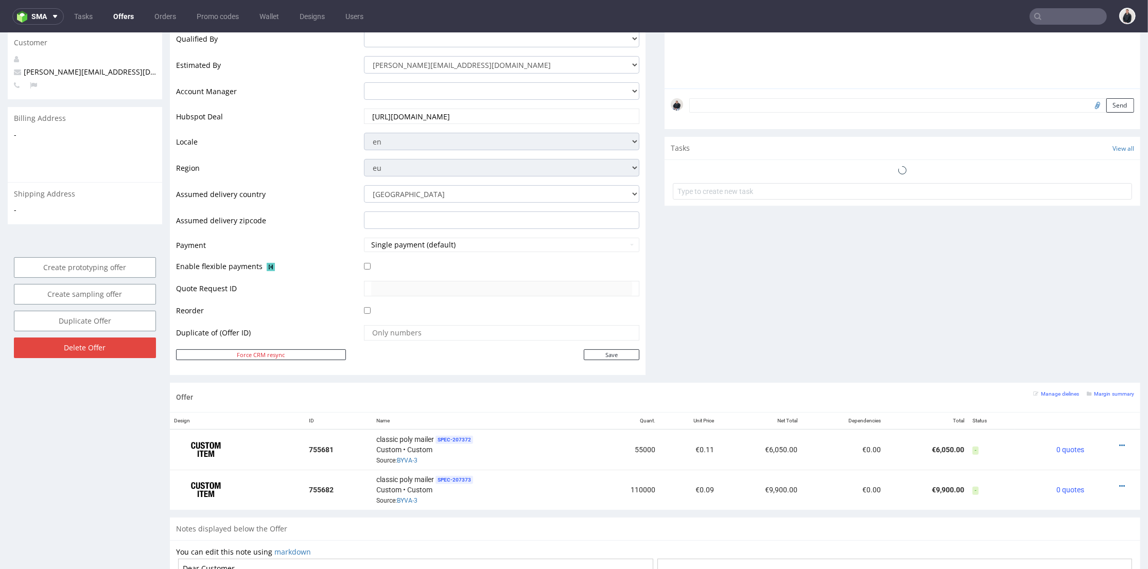
scroll to position [343, 0]
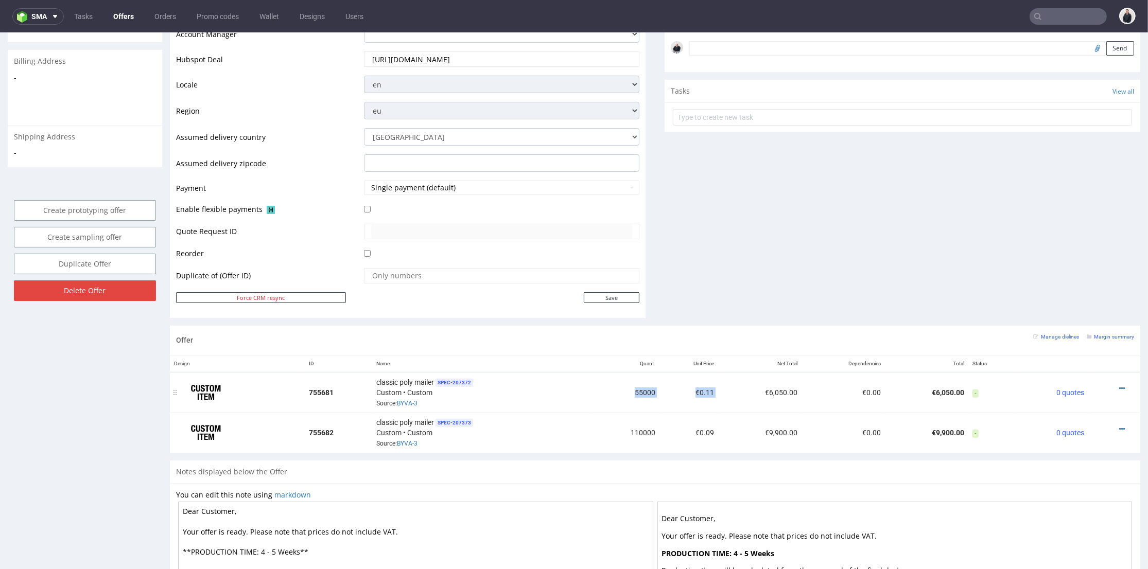
drag, startPoint x: 624, startPoint y: 389, endPoint x: 718, endPoint y: 383, distance: 94.4
click at [718, 383] on tr "755681 classic poly mailer SPEC- 207372 Custom • Custom Source: BYVA-3 55000 €0…" at bounding box center [655, 392] width 970 height 41
copy tr "55000 €0.11"
drag, startPoint x: 665, startPoint y: 427, endPoint x: 748, endPoint y: 355, distance: 109.1
click at [707, 427] on tr "755682 classic poly mailer SPEC- 207373 Custom • Custom Source: BYVA-3 110000 €…" at bounding box center [655, 433] width 970 height 40
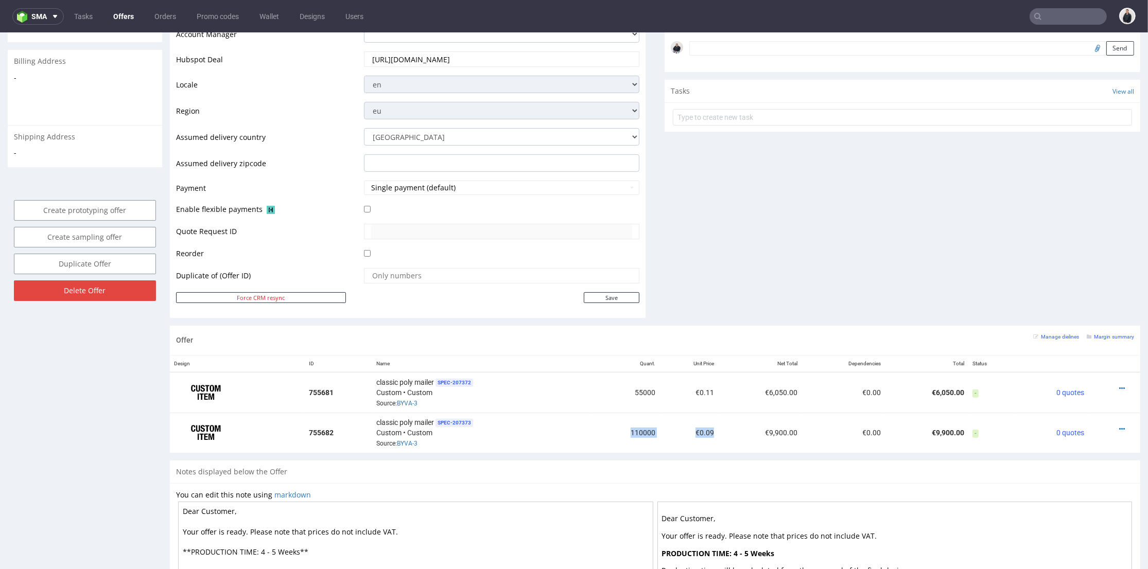
copy tr "110000 €0.09"
click at [1119, 426] on icon at bounding box center [1122, 429] width 6 height 7
click at [1063, 401] on span "View cost details" at bounding box center [1078, 406] width 77 height 10
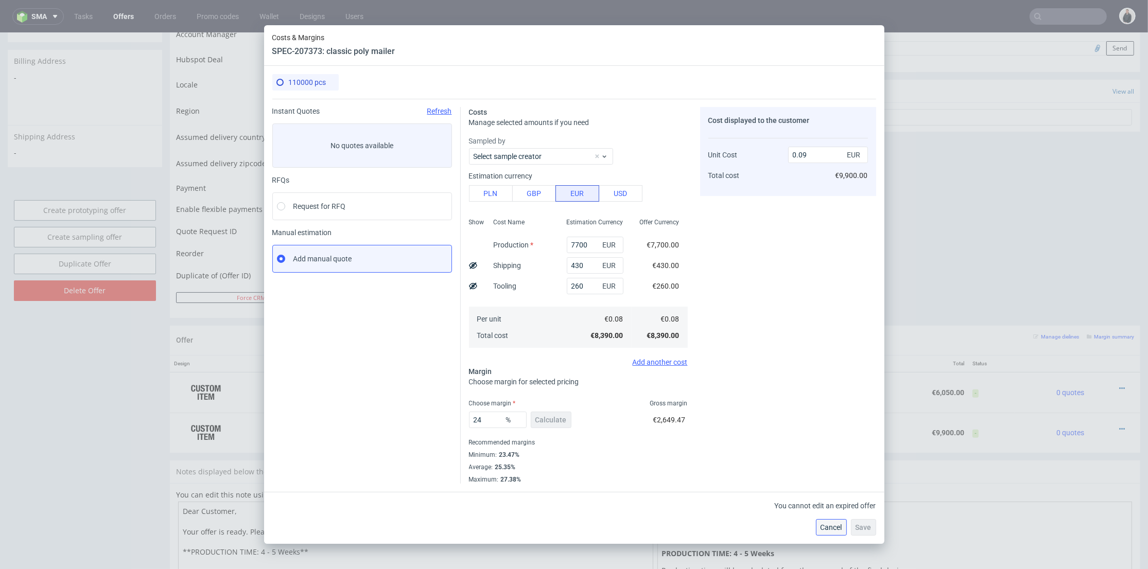
click at [827, 533] on button "Cancel" at bounding box center [831, 527] width 31 height 16
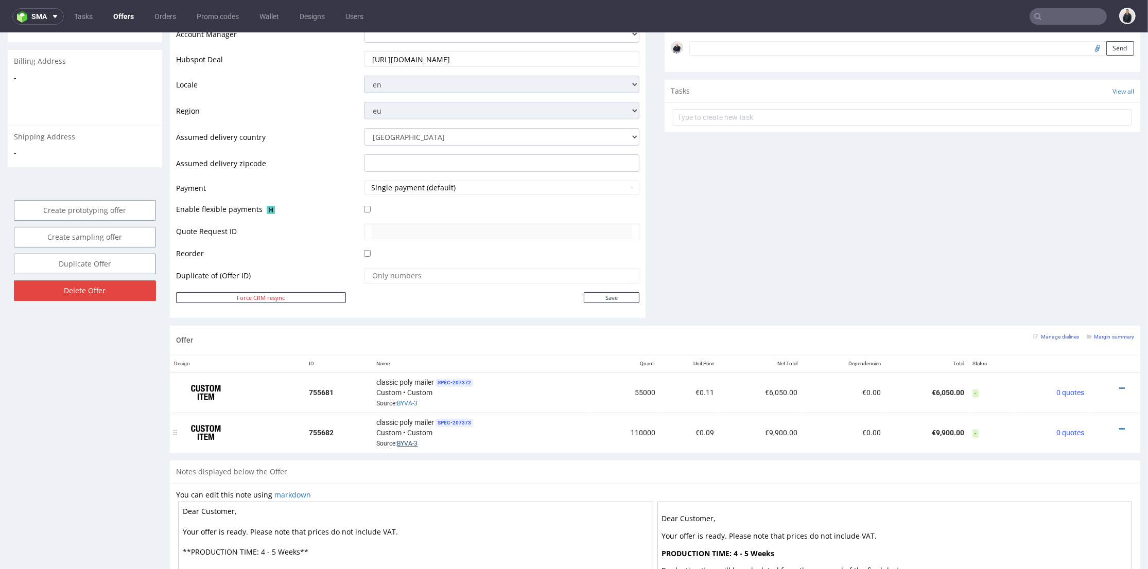
click at [403, 443] on link "BYVA-3" at bounding box center [407, 443] width 21 height 7
drag, startPoint x: 1105, startPoint y: 425, endPoint x: 1104, endPoint y: 419, distance: 5.2
click at [1119, 426] on icon at bounding box center [1122, 429] width 6 height 7
click at [1067, 401] on span "View cost details" at bounding box center [1078, 406] width 77 height 10
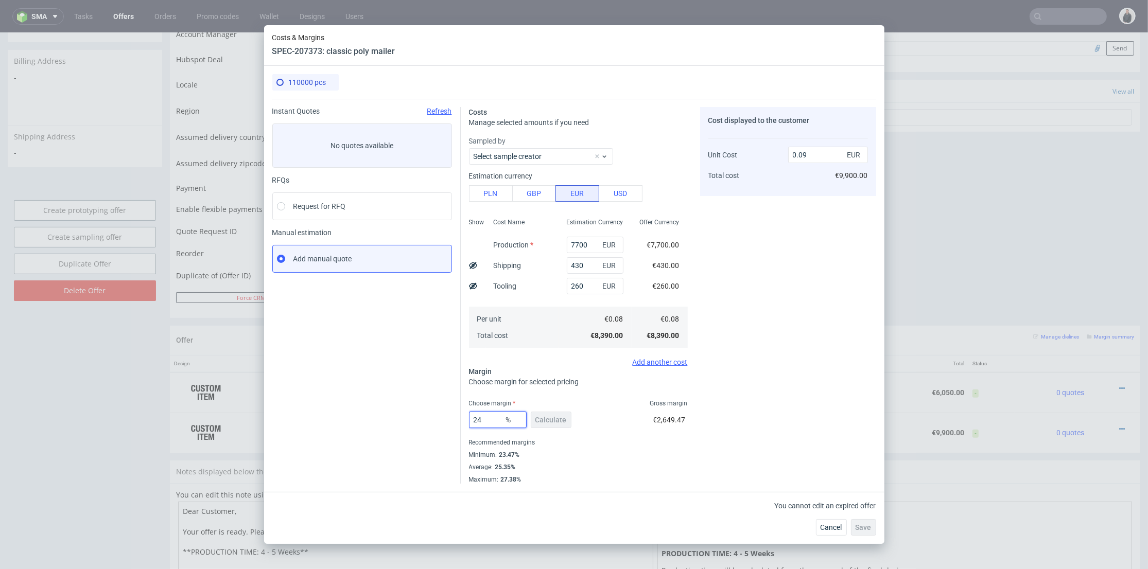
drag, startPoint x: 472, startPoint y: 417, endPoint x: 452, endPoint y: 416, distance: 20.1
click at [452, 416] on div "Instant Quotes Refresh No quotes available RFQs Request for RFQ Manual estimati…" at bounding box center [574, 291] width 604 height 385
click at [806, 164] on div "0.09 EUR" at bounding box center [828, 155] width 80 height 21
drag, startPoint x: 802, startPoint y: 154, endPoint x: 810, endPoint y: 153, distance: 7.7
click at [810, 153] on input "0.09" at bounding box center [828, 155] width 80 height 16
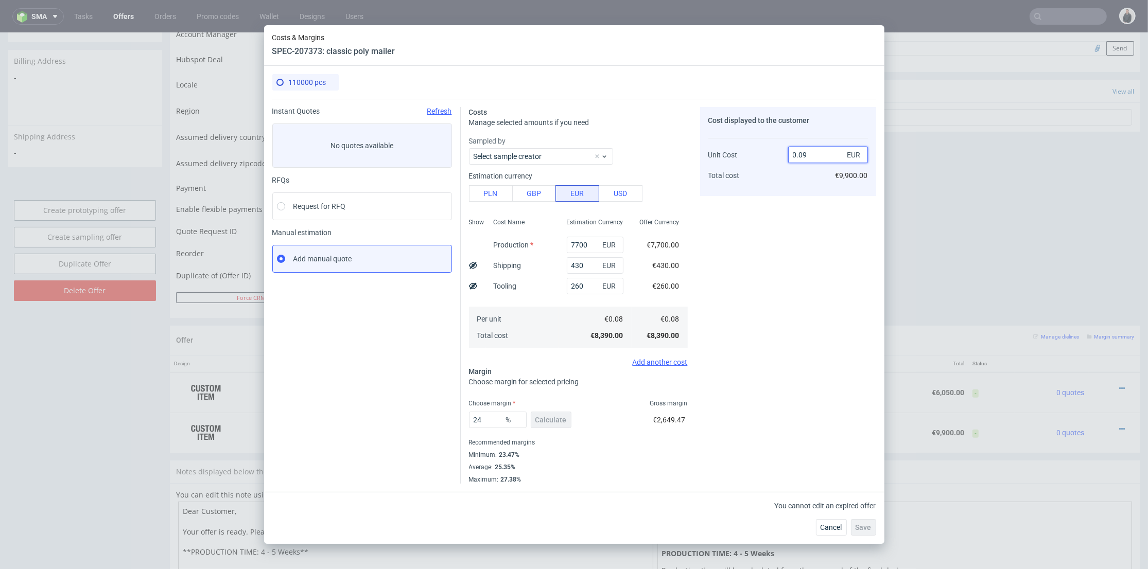
type input "0.07"
type input "-14.28571428571427"
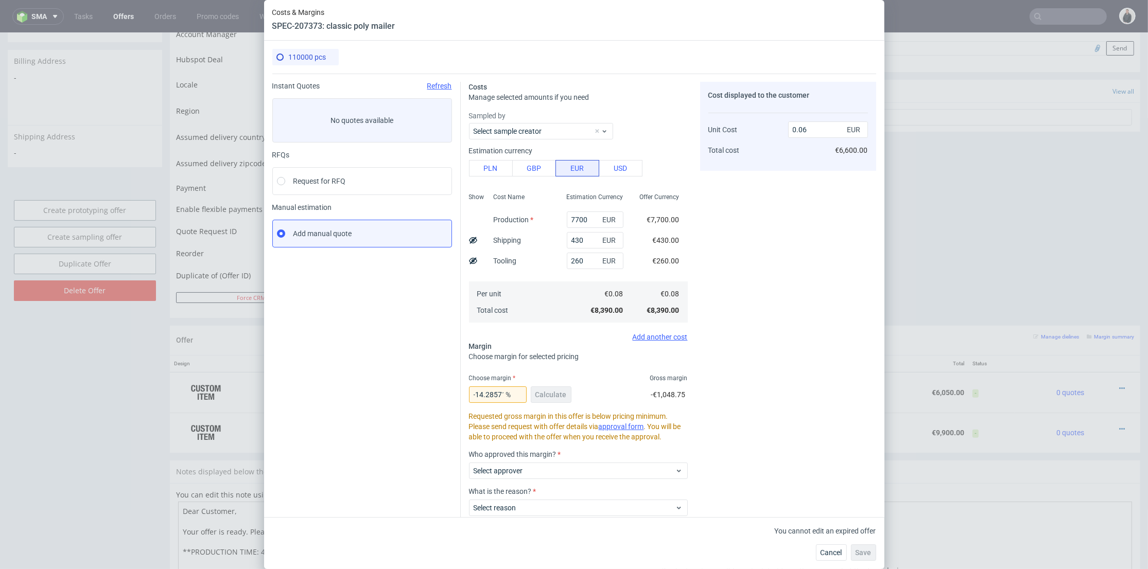
click at [802, 317] on div "Cost displayed to the customer Unit Cost Total cost 0.06 EUR €6,600.00" at bounding box center [788, 327] width 176 height 490
drag, startPoint x: 799, startPoint y: 129, endPoint x: 809, endPoint y: 130, distance: 9.3
click at [809, 130] on input "0.06" at bounding box center [828, 129] width 80 height 16
type input "0.08"
type input "0"
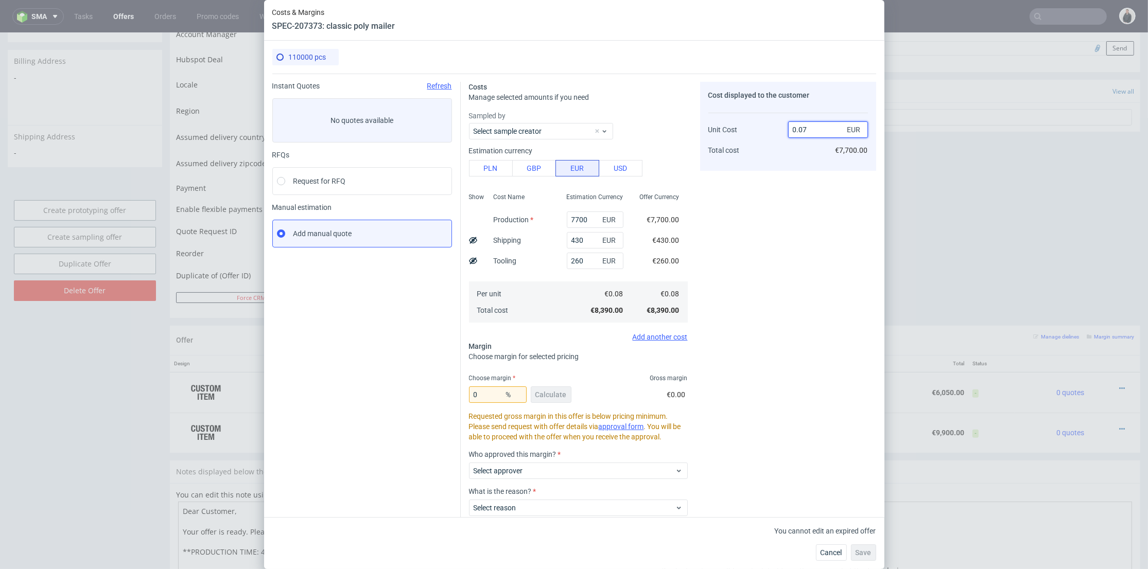
type input "0.07"
click at [773, 291] on div "Cost displayed to the customer Unit Cost Total cost 0.07 EUR €7,700.00" at bounding box center [788, 327] width 176 height 490
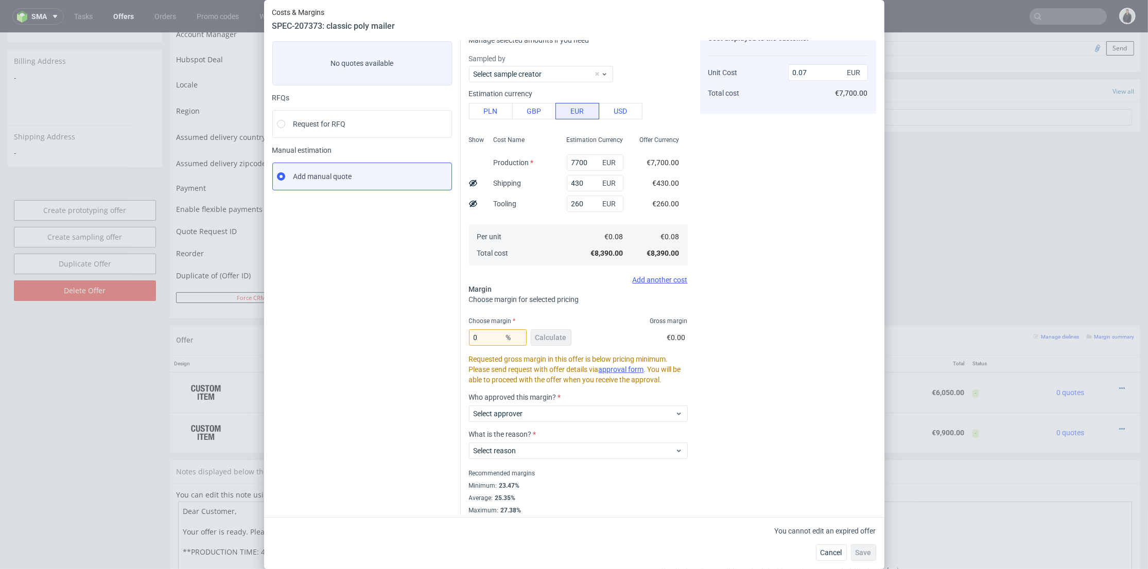
scroll to position [62, 0]
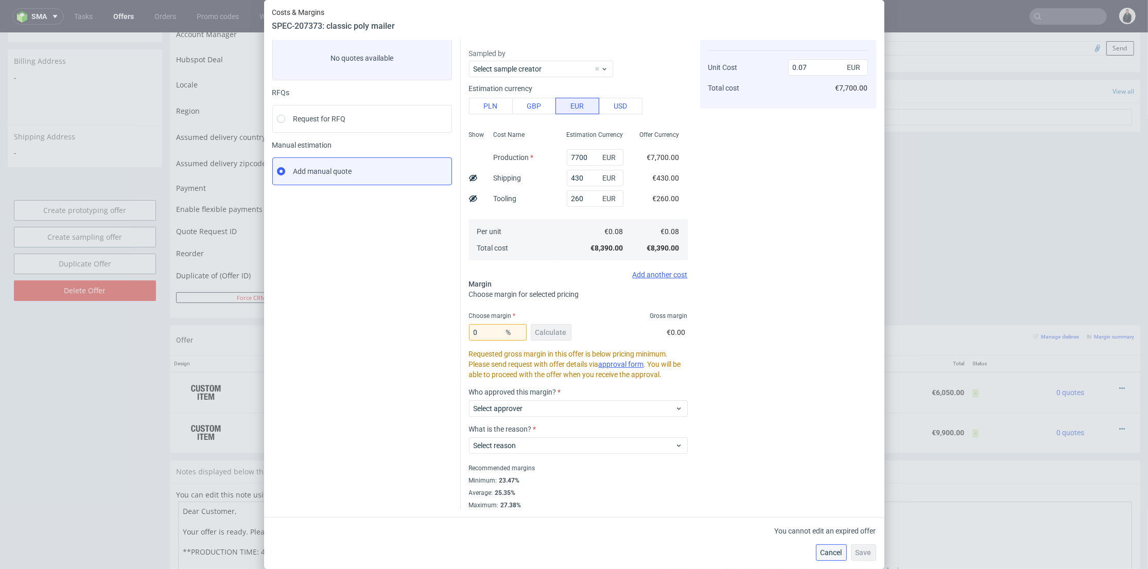
click at [842, 549] on span "Cancel" at bounding box center [831, 552] width 22 height 7
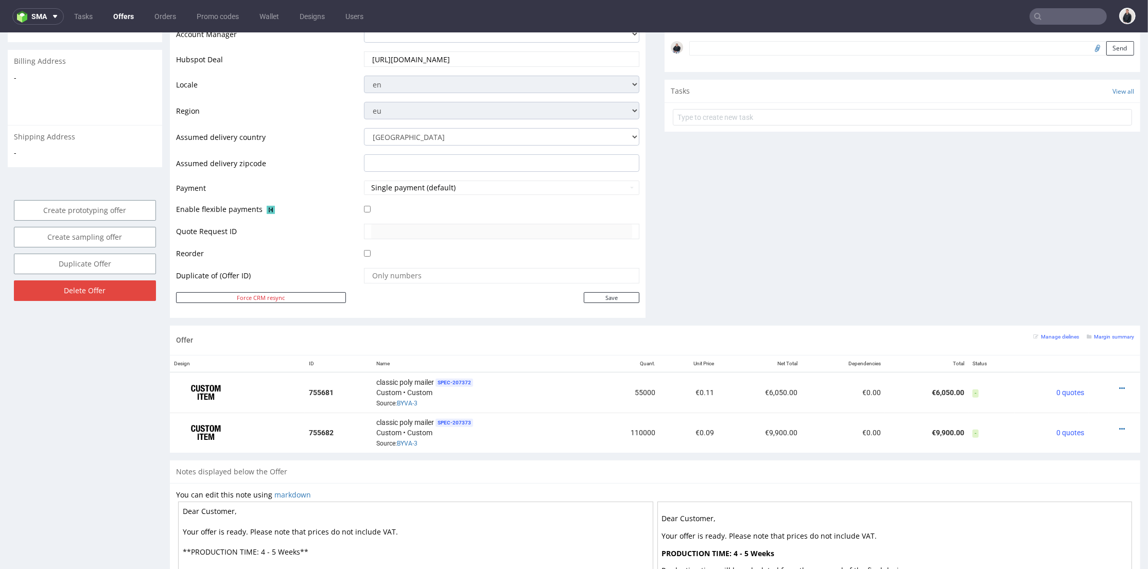
click at [743, 273] on div "Comments User (0) Automatic (0) Attachments (0) All (0) View all (0) Send Tasks…" at bounding box center [902, 69] width 476 height 513
click at [403, 441] on link "BYVA-3" at bounding box center [407, 443] width 21 height 7
drag, startPoint x: 1109, startPoint y: 428, endPoint x: 1100, endPoint y: 401, distance: 27.5
click at [1109, 427] on div at bounding box center [1111, 429] width 37 height 10
click at [1107, 424] on div at bounding box center [1111, 429] width 37 height 10
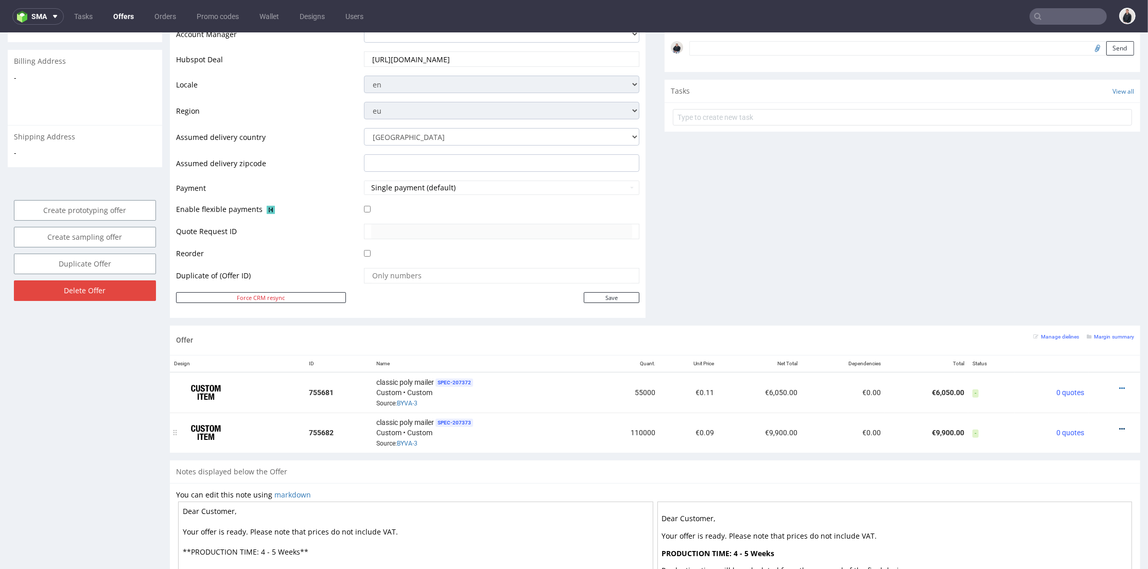
click at [1119, 426] on icon at bounding box center [1122, 429] width 6 height 7
click at [1065, 402] on span "View cost details" at bounding box center [1078, 406] width 77 height 10
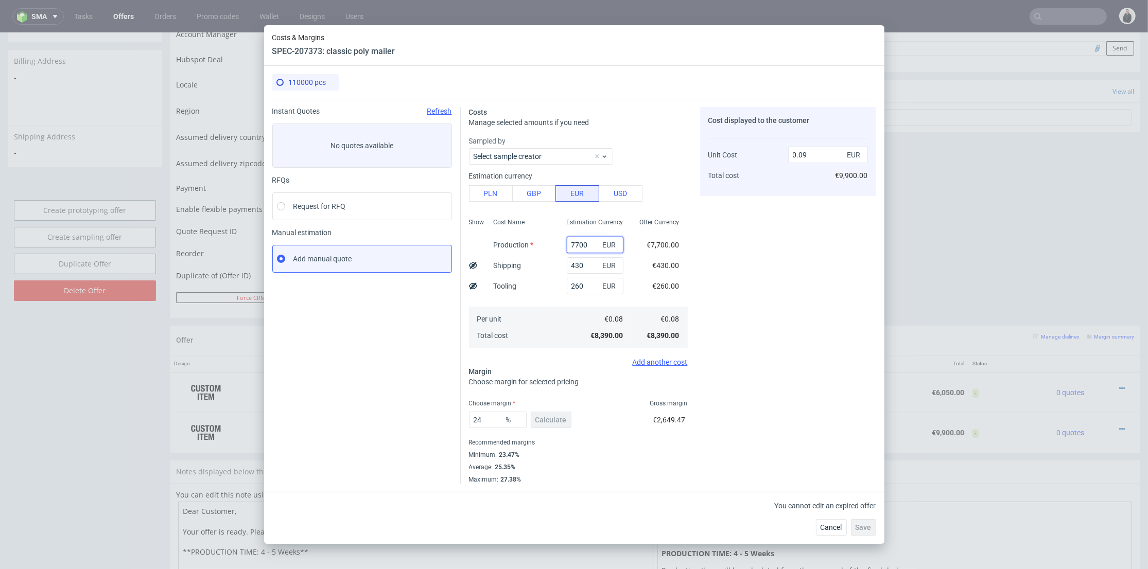
drag, startPoint x: 568, startPoint y: 245, endPoint x: 591, endPoint y: 246, distance: 22.7
click at [590, 246] on input "7700" at bounding box center [595, 245] width 57 height 16
type input "7000"
click at [743, 277] on div "Cost displayed to the customer Unit Cost Total cost 0.09 EUR €9,900.00" at bounding box center [788, 295] width 176 height 377
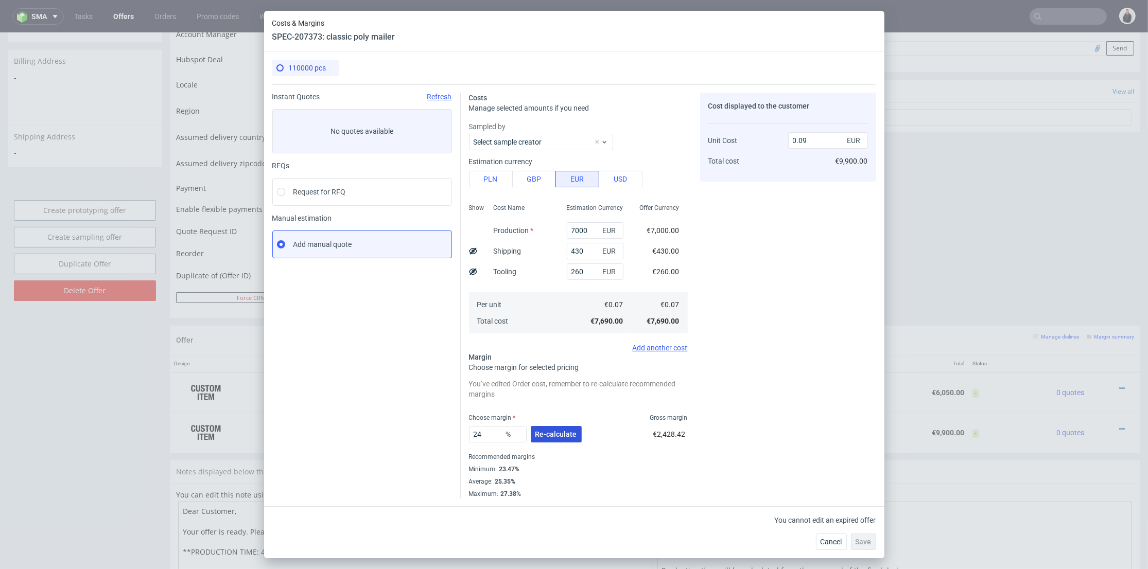
click at [571, 437] on span "Re-calculate" at bounding box center [556, 434] width 42 height 7
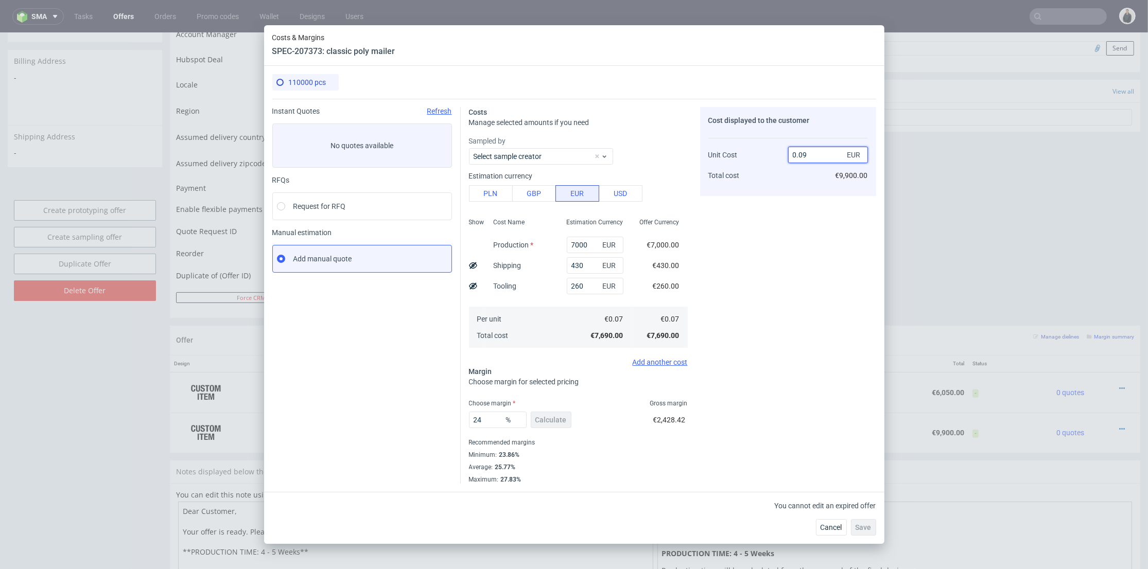
drag, startPoint x: 802, startPoint y: 155, endPoint x: 807, endPoint y: 157, distance: 5.4
click at [807, 155] on input "0.09" at bounding box center [828, 155] width 80 height 16
type input "0.07"
click at [795, 217] on div "Cost displayed to the customer Unit Cost Total cost 0.07 EUR €9,900.00" at bounding box center [788, 295] width 176 height 377
type input "0"
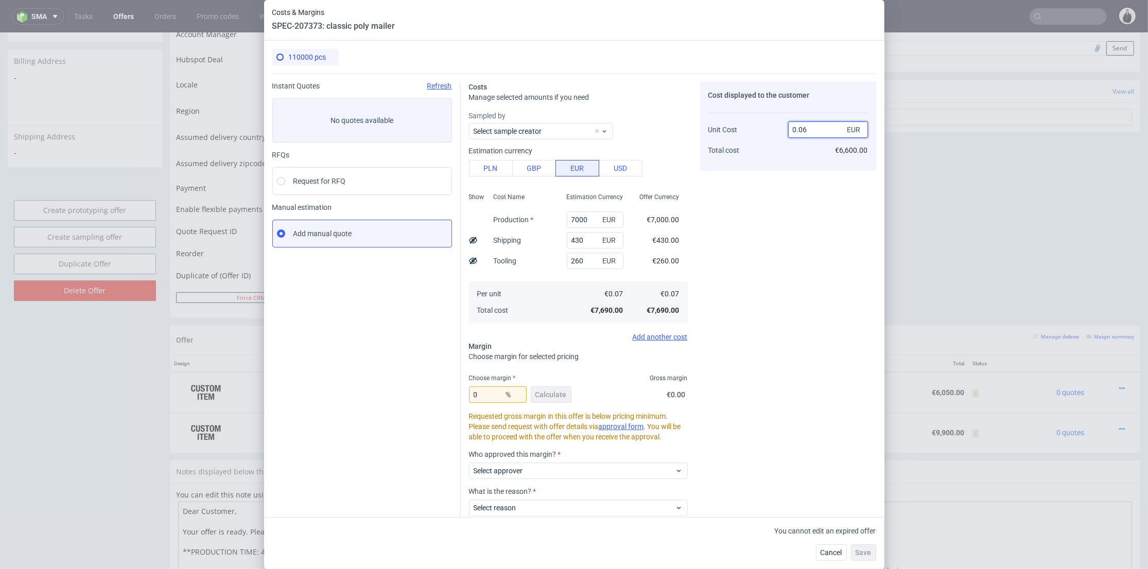
drag, startPoint x: 803, startPoint y: 129, endPoint x: 767, endPoint y: 208, distance: 87.3
click at [805, 131] on input "0.06" at bounding box center [828, 129] width 80 height 16
type input "0.08"
click at [766, 211] on div "Cost displayed to the customer Unit Cost Total cost 0.08 EUR €6,600.00" at bounding box center [788, 327] width 176 height 490
type input "12.499999999999991"
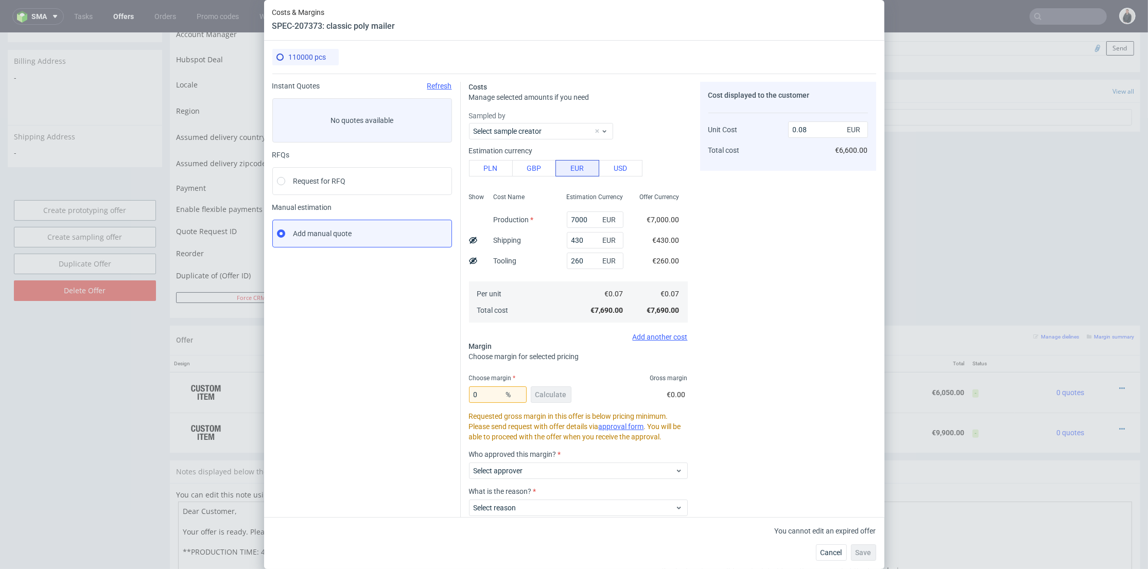
type input "0.07"
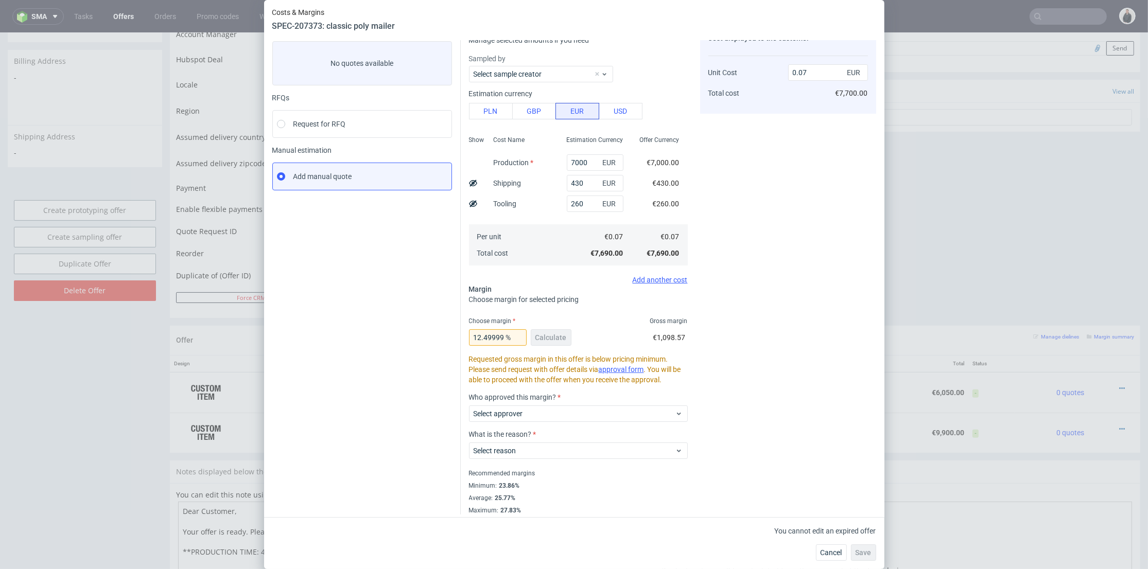
scroll to position [0, 0]
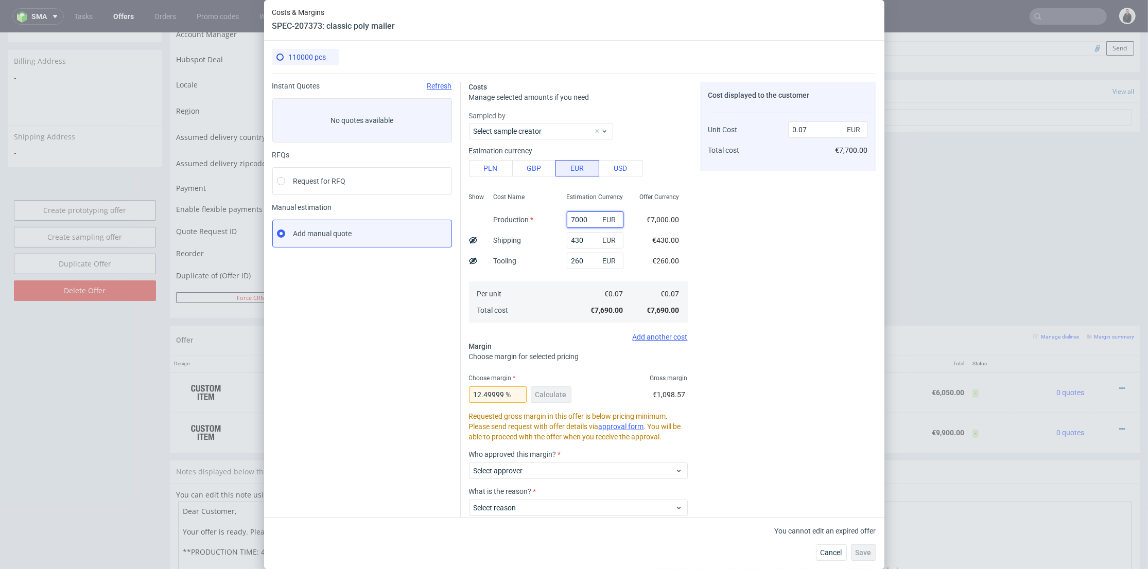
click at [567, 218] on input "7000" at bounding box center [595, 220] width 57 height 16
drag, startPoint x: 565, startPoint y: 218, endPoint x: 557, endPoint y: 219, distance: 7.8
click at [567, 219] on input "7000" at bounding box center [595, 220] width 57 height 16
type input "6500"
click at [725, 243] on div "Cost displayed to the customer Unit Cost Total cost 0.07 EUR €7,700.00" at bounding box center [788, 327] width 176 height 490
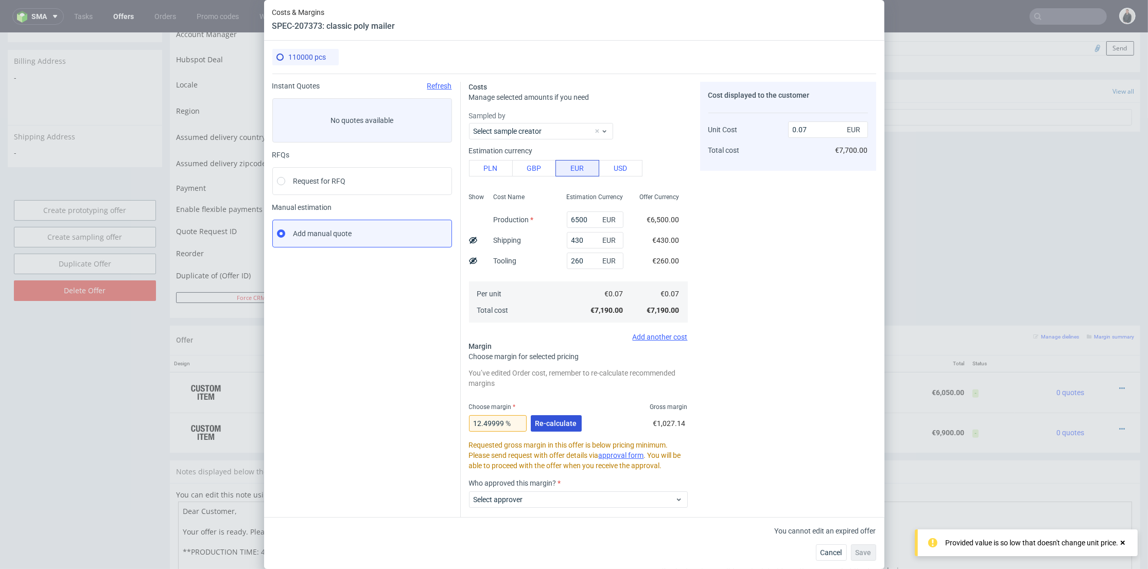
click at [558, 422] on span "Re-calculate" at bounding box center [556, 423] width 42 height 7
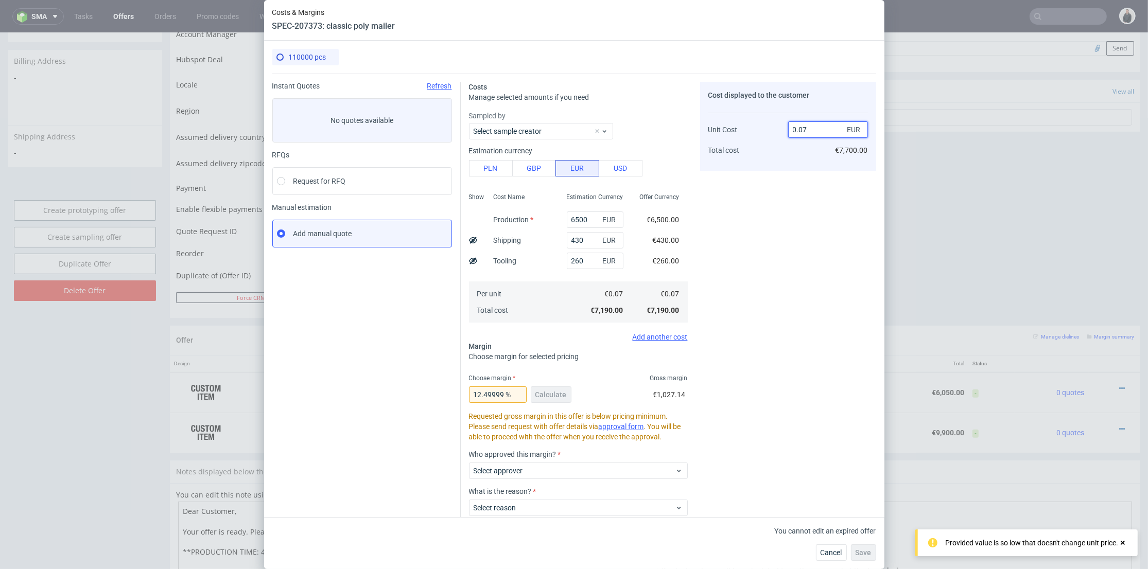
drag, startPoint x: 802, startPoint y: 128, endPoint x: 802, endPoint y: 139, distance: 10.8
click at [803, 128] on input "0.07" at bounding box center [828, 129] width 80 height 16
click at [797, 162] on div "0.08 EUR €7,700.00" at bounding box center [828, 136] width 80 height 54
drag, startPoint x: 799, startPoint y: 130, endPoint x: 812, endPoint y: 131, distance: 12.9
click at [811, 130] on input "0.08" at bounding box center [828, 129] width 80 height 16
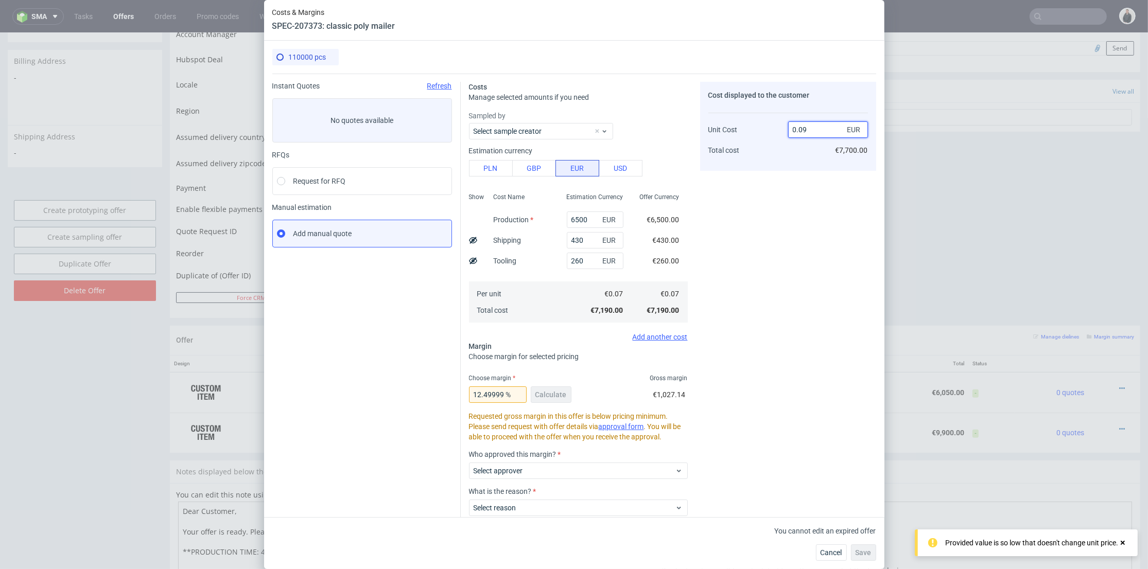
type input "0.09"
click at [801, 160] on div "0.09 EUR €7,700.00" at bounding box center [828, 136] width 80 height 54
type input "22.222222222222214"
click at [801, 130] on input "0.08" at bounding box center [828, 129] width 80 height 16
type input "0.07"
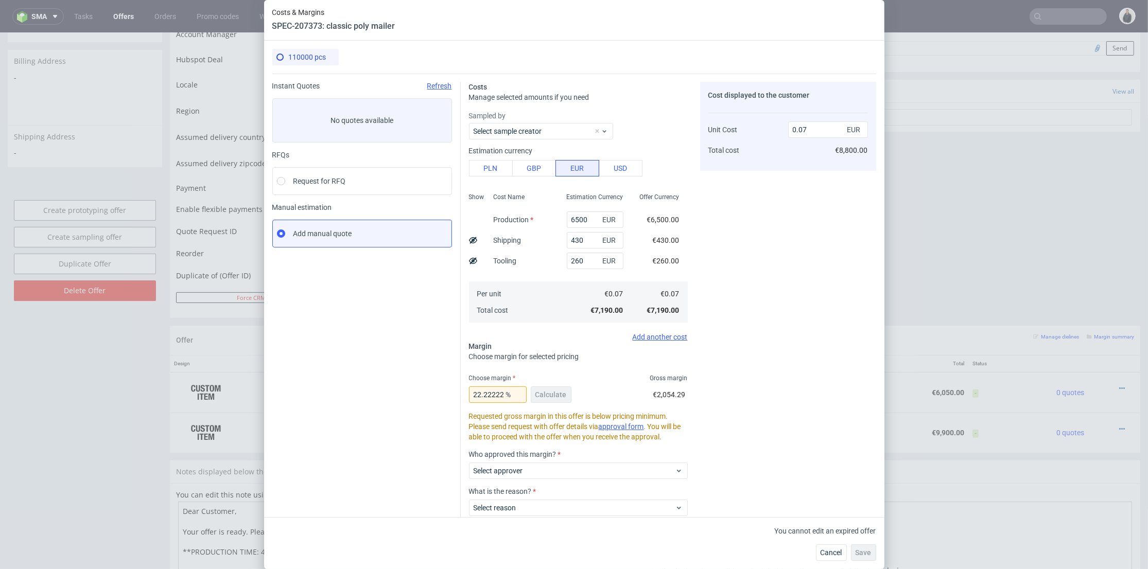
click at [805, 150] on div "0.07 EUR €8,800.00" at bounding box center [828, 136] width 80 height 54
type input "0"
drag, startPoint x: 802, startPoint y: 130, endPoint x: 797, endPoint y: 141, distance: 11.5
click at [799, 130] on input "0.06" at bounding box center [828, 129] width 80 height 16
type input "0.08"
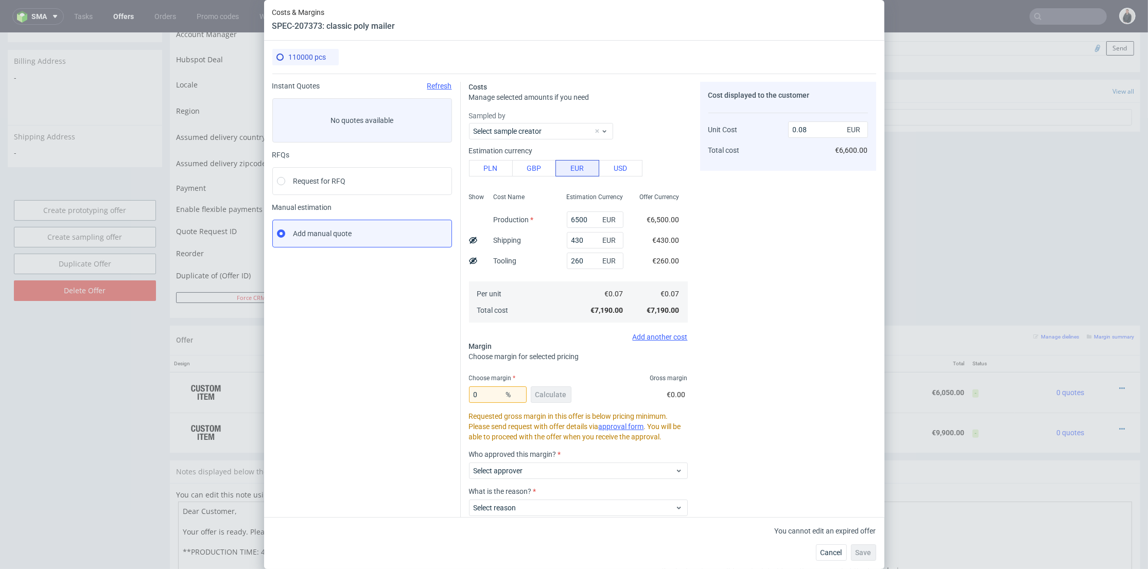
click at [792, 159] on div "0.08 EUR €6,600.00" at bounding box center [828, 136] width 80 height 54
type input "12.499999999999991"
type input "0.07"
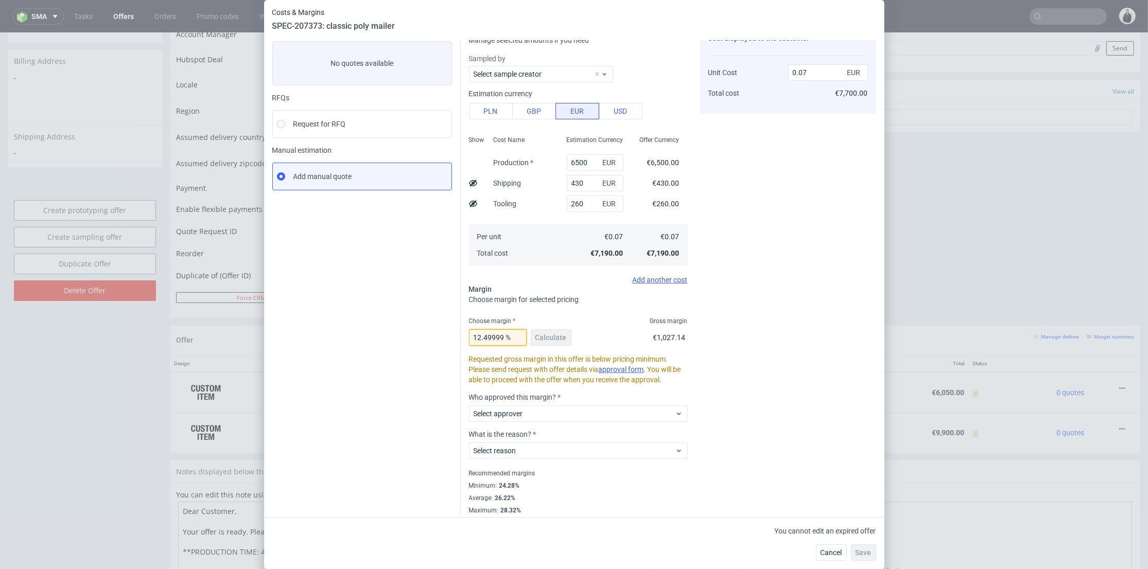
scroll to position [0, 41]
drag, startPoint x: 473, startPoint y: 335, endPoint x: 589, endPoint y: 332, distance: 115.8
click at [589, 332] on div "12.499999999999991 % Calculate €1,027.14" at bounding box center [578, 339] width 219 height 29
type input "120"
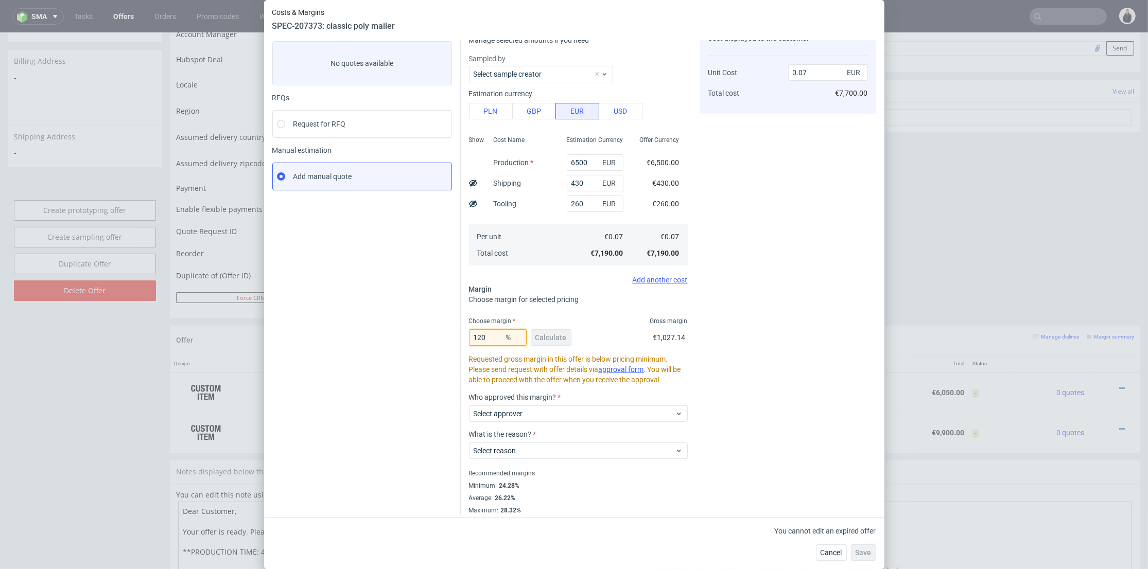
type input "-0.33"
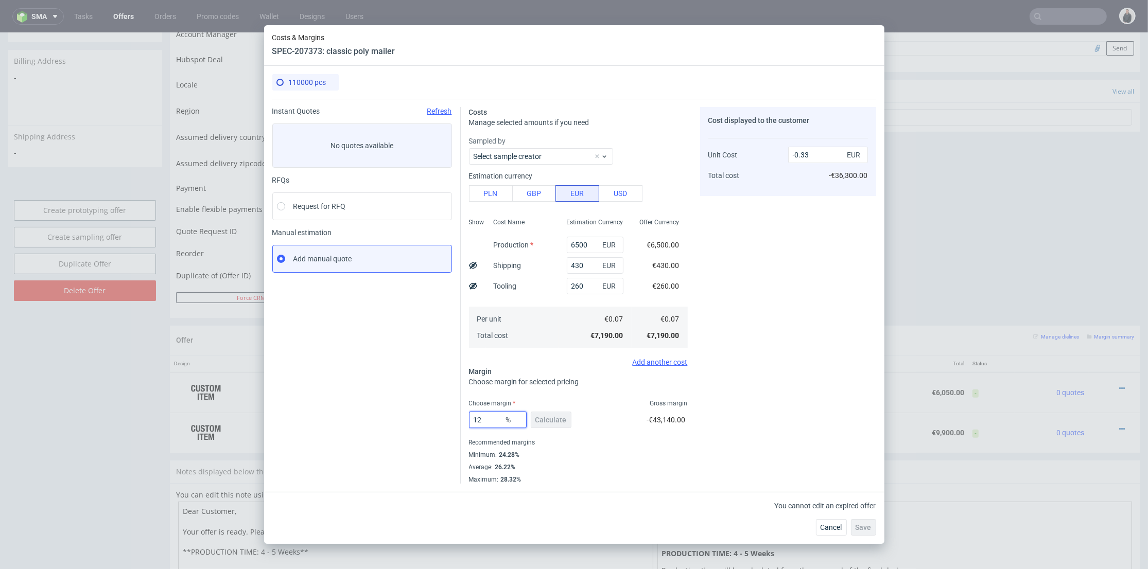
type input "1"
type input "20"
type input "0.08"
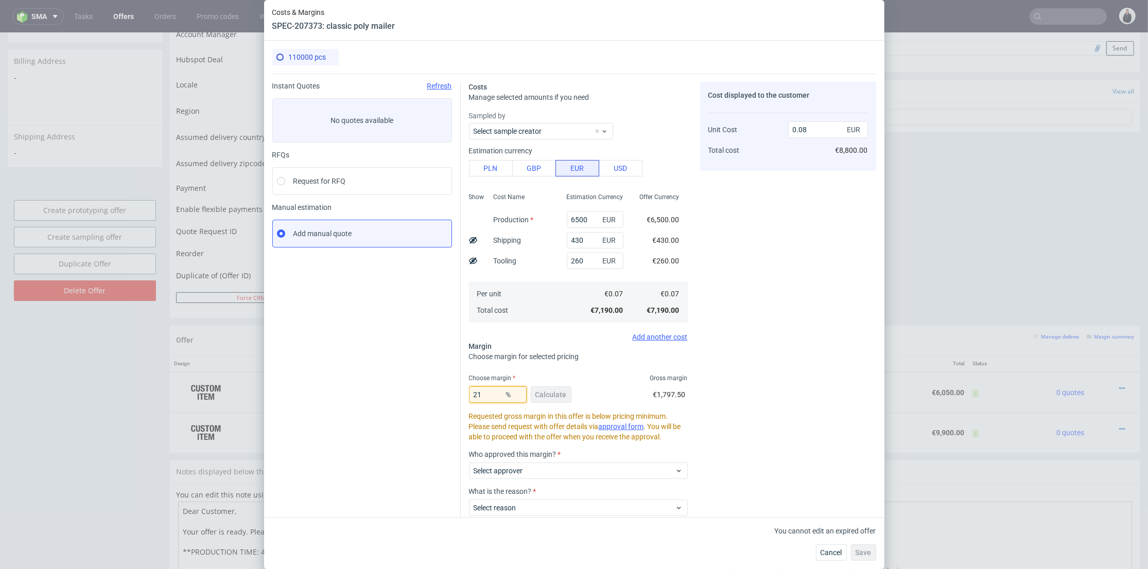
type input "2"
type input "19"
type input "0.07"
type input "1"
type input "0.06"
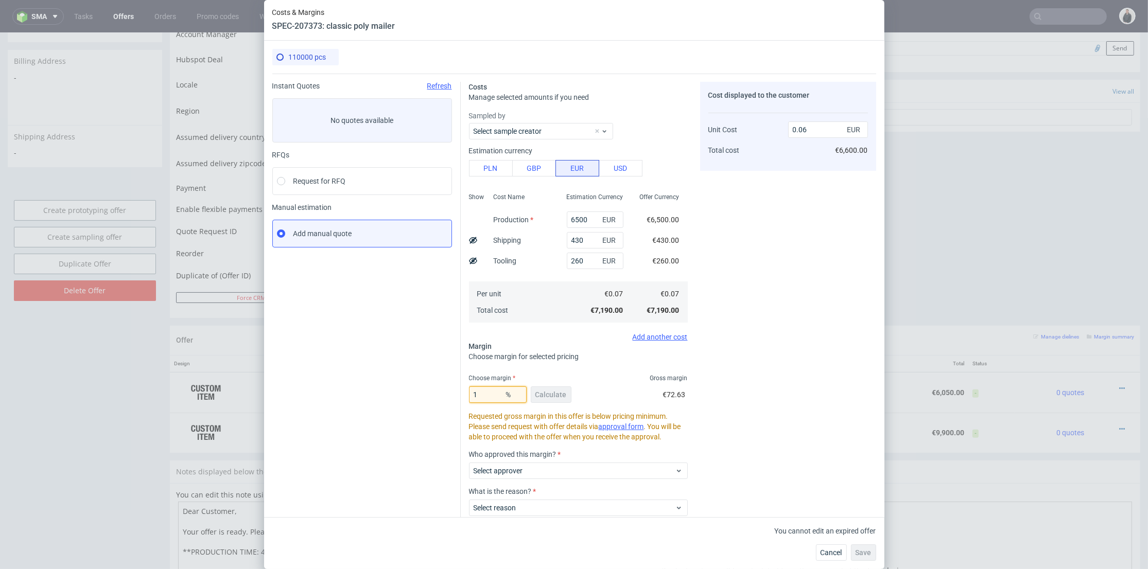
type input "19"
type input "0.07"
type input "19"
click at [763, 331] on div "Cost displayed to the customer Unit Cost Total cost 0.07 EUR €7,700.00" at bounding box center [788, 327] width 176 height 490
